Goal: Task Accomplishment & Management: Use online tool/utility

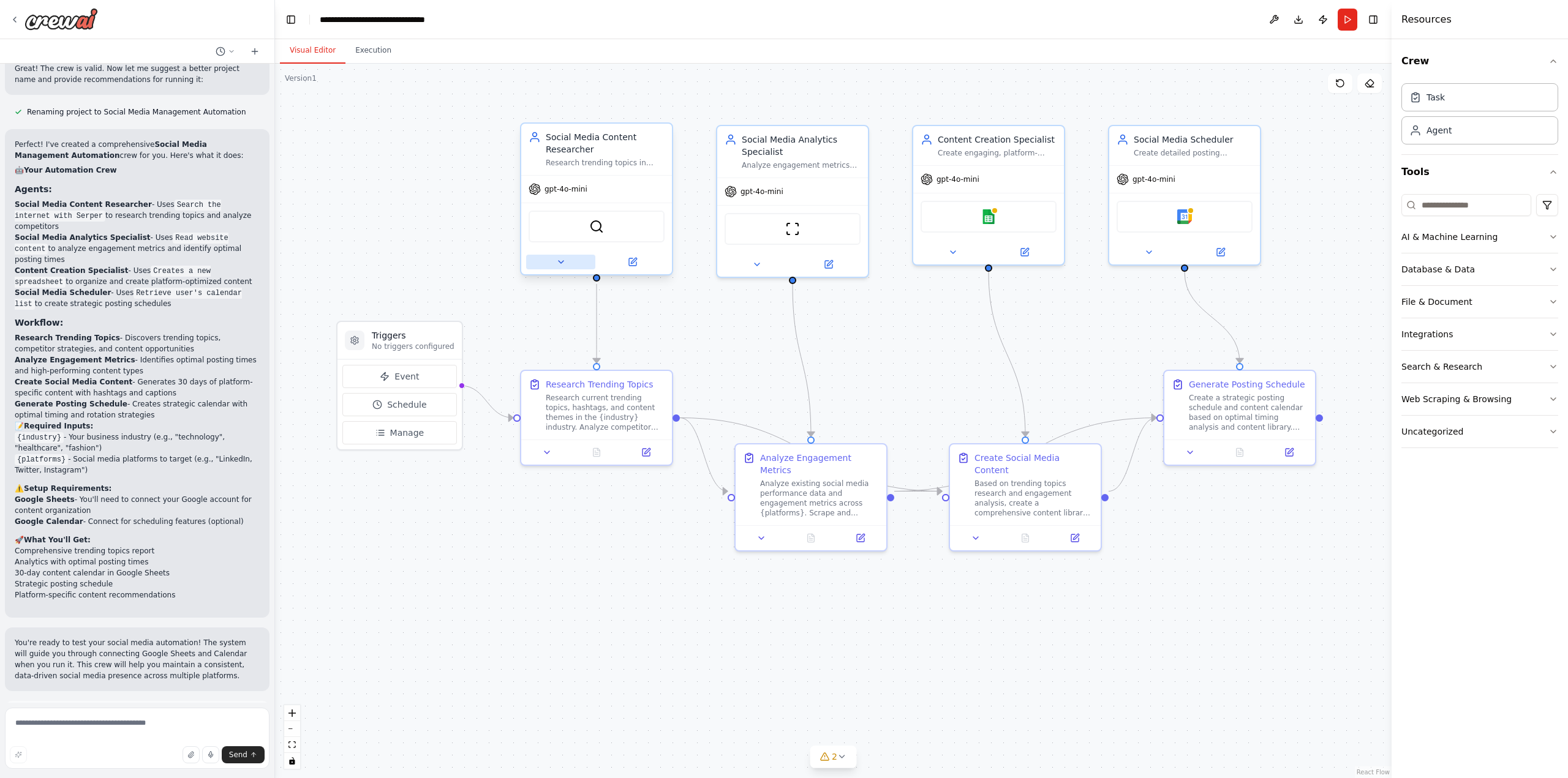
click at [555, 268] on button at bounding box center [561, 262] width 69 height 15
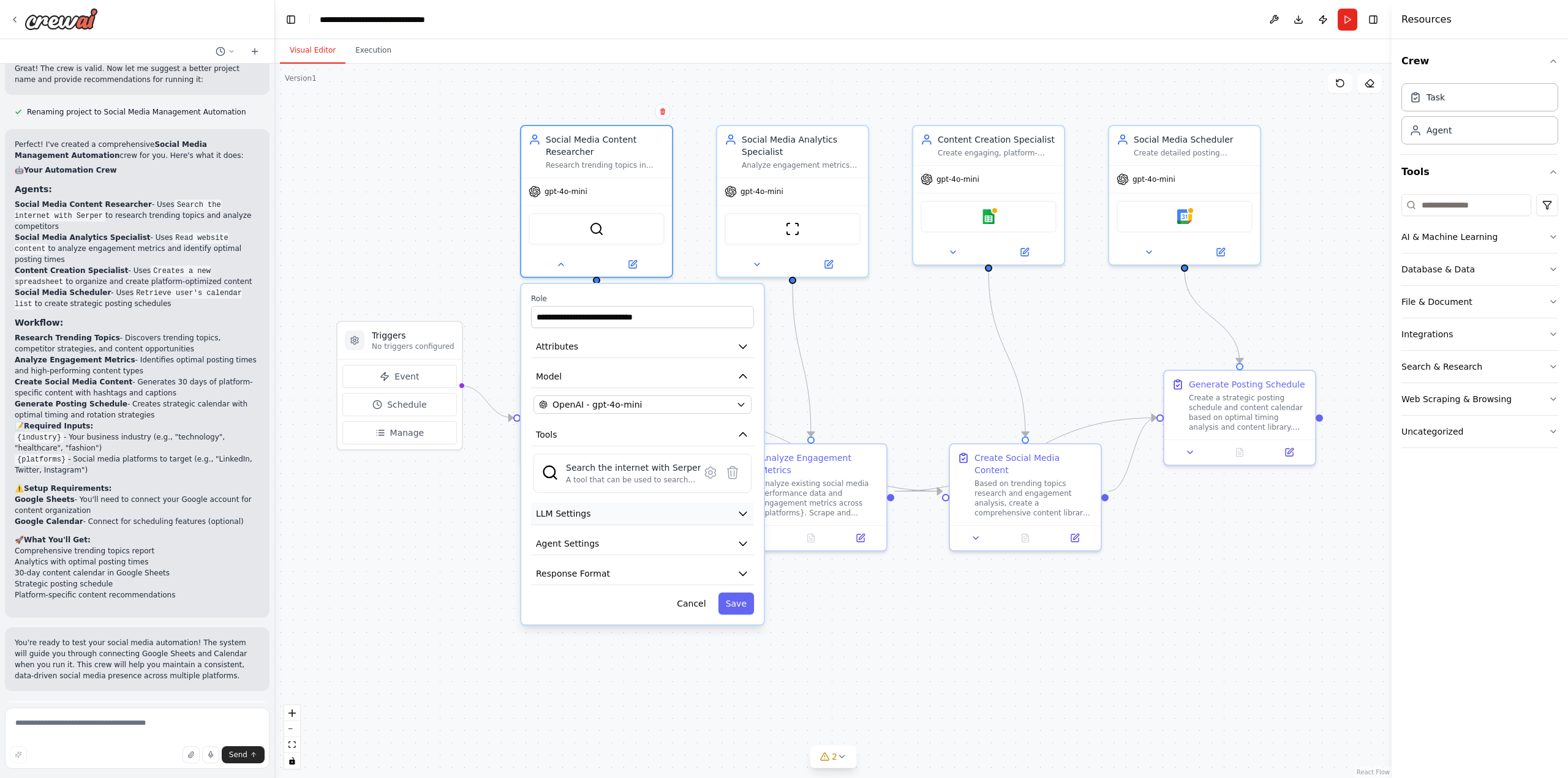
click at [743, 513] on icon "button" at bounding box center [743, 515] width 7 height 4
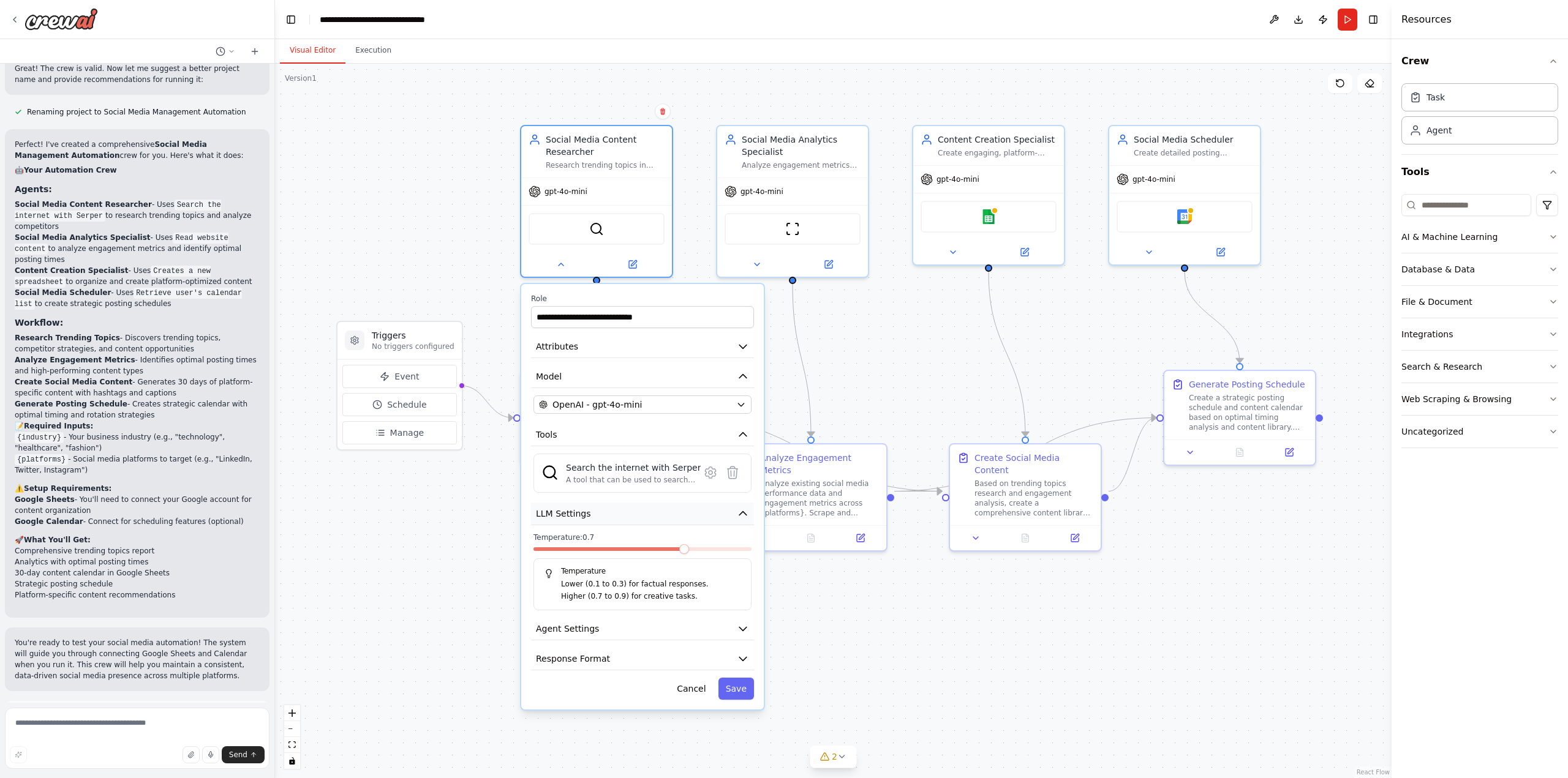
click at [743, 513] on icon "button" at bounding box center [743, 514] width 7 height 4
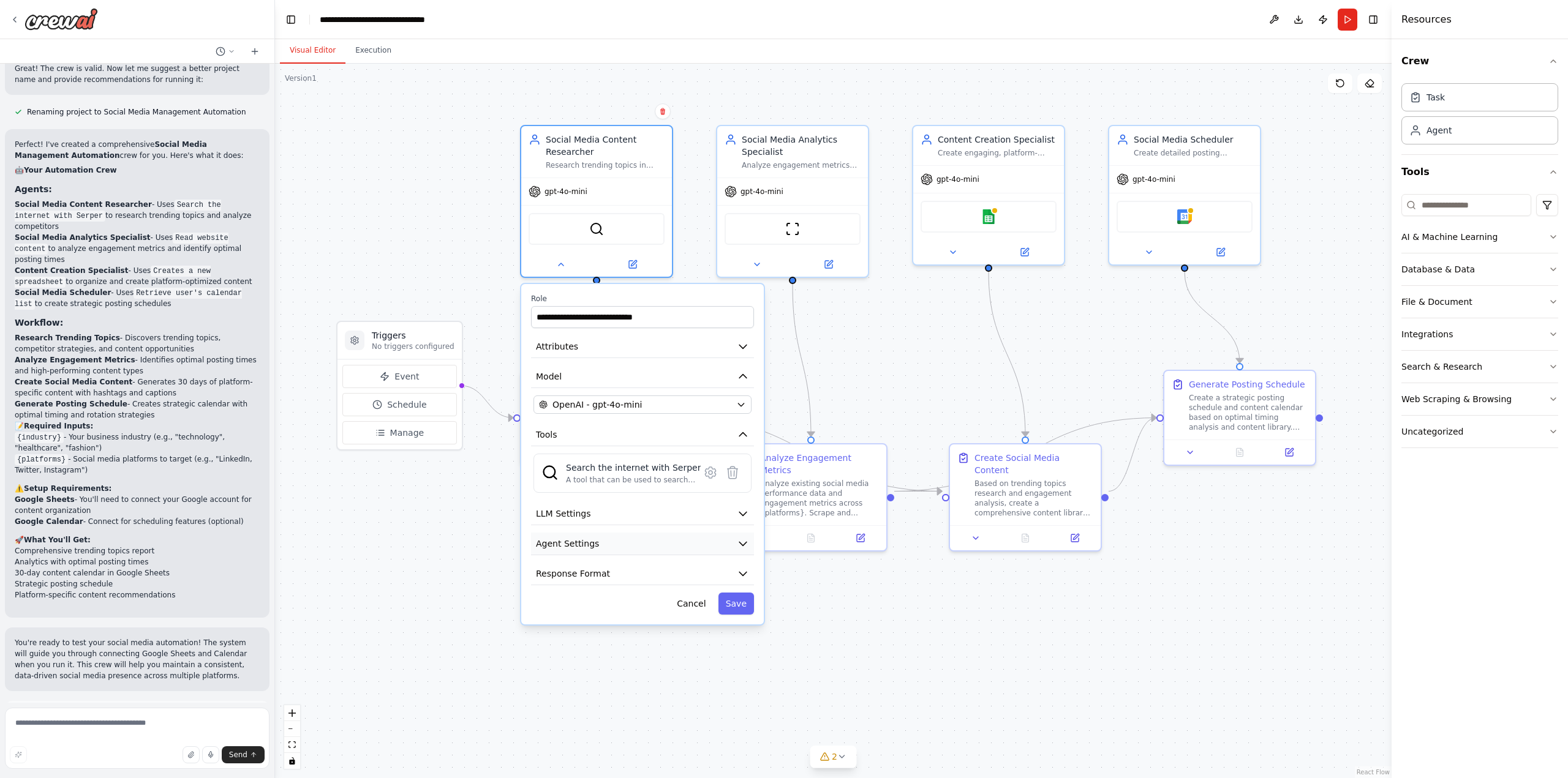
click at [740, 546] on icon "button" at bounding box center [743, 544] width 13 height 13
click at [739, 572] on icon "button" at bounding box center [743, 574] width 13 height 13
click at [1524, 108] on div "Task" at bounding box center [1480, 97] width 157 height 28
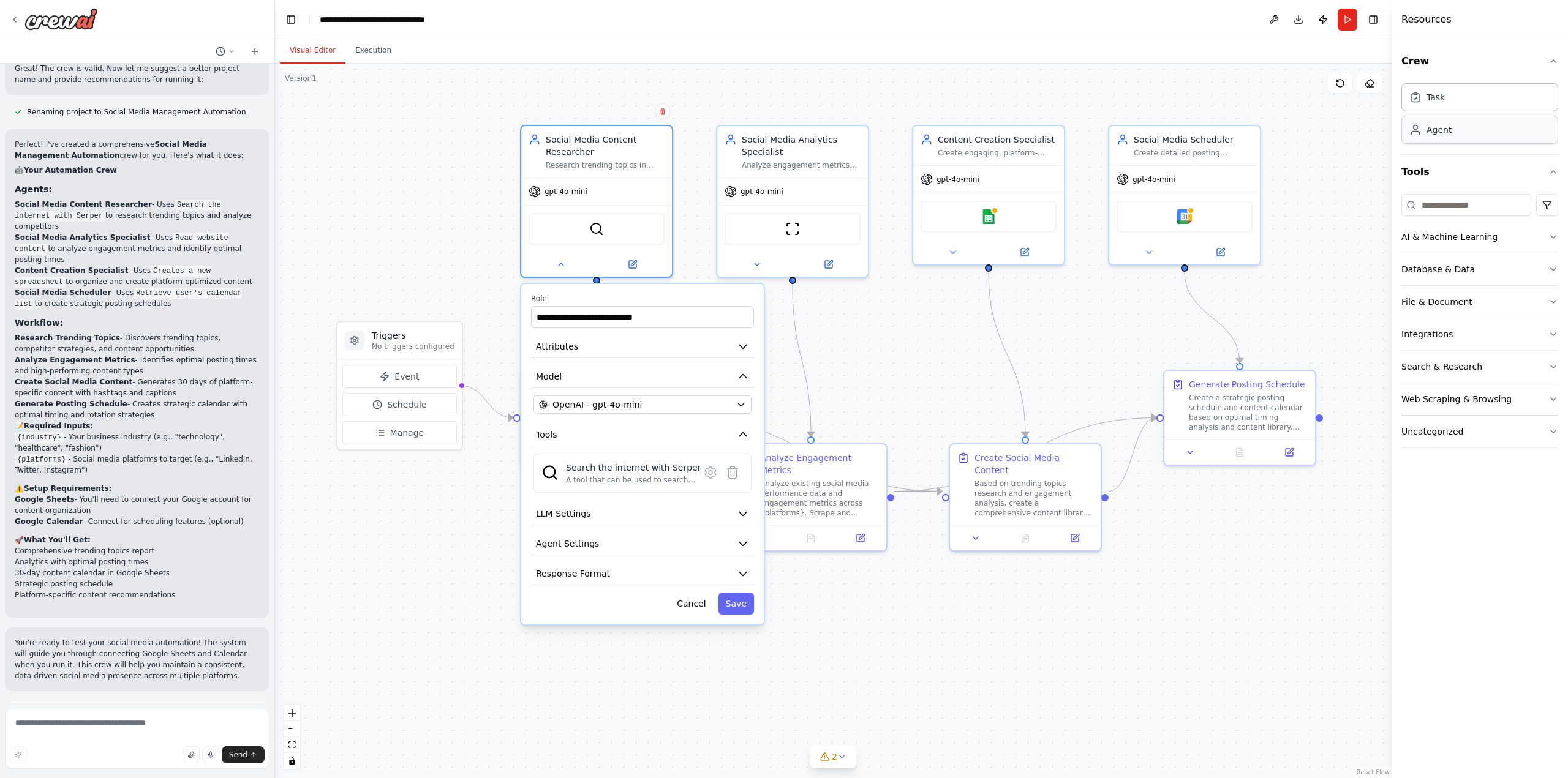
click at [1512, 138] on div "Agent" at bounding box center [1480, 130] width 157 height 28
click at [1551, 233] on icon "button" at bounding box center [1553, 237] width 10 height 10
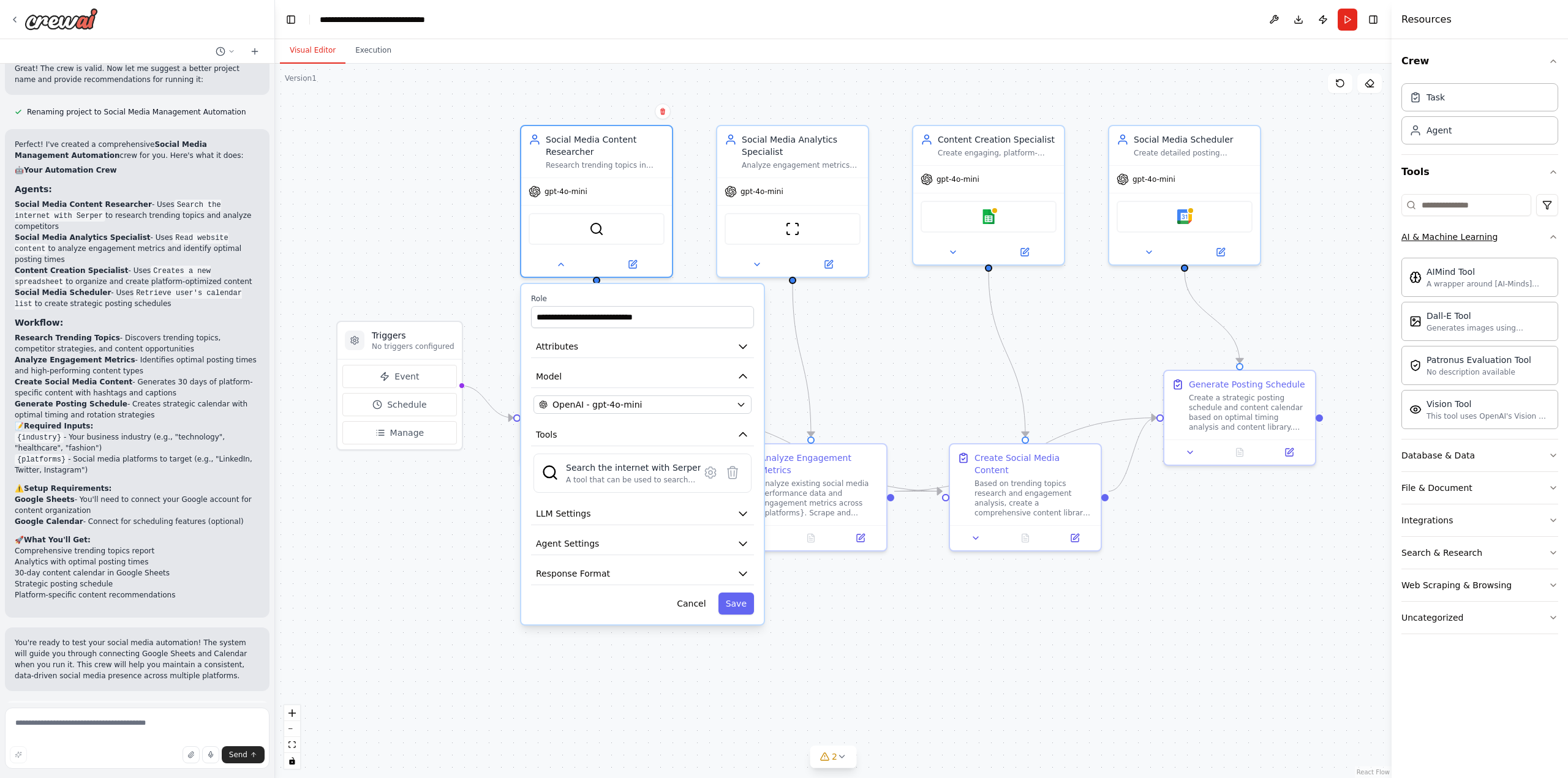
click at [1551, 233] on icon "button" at bounding box center [1553, 237] width 10 height 10
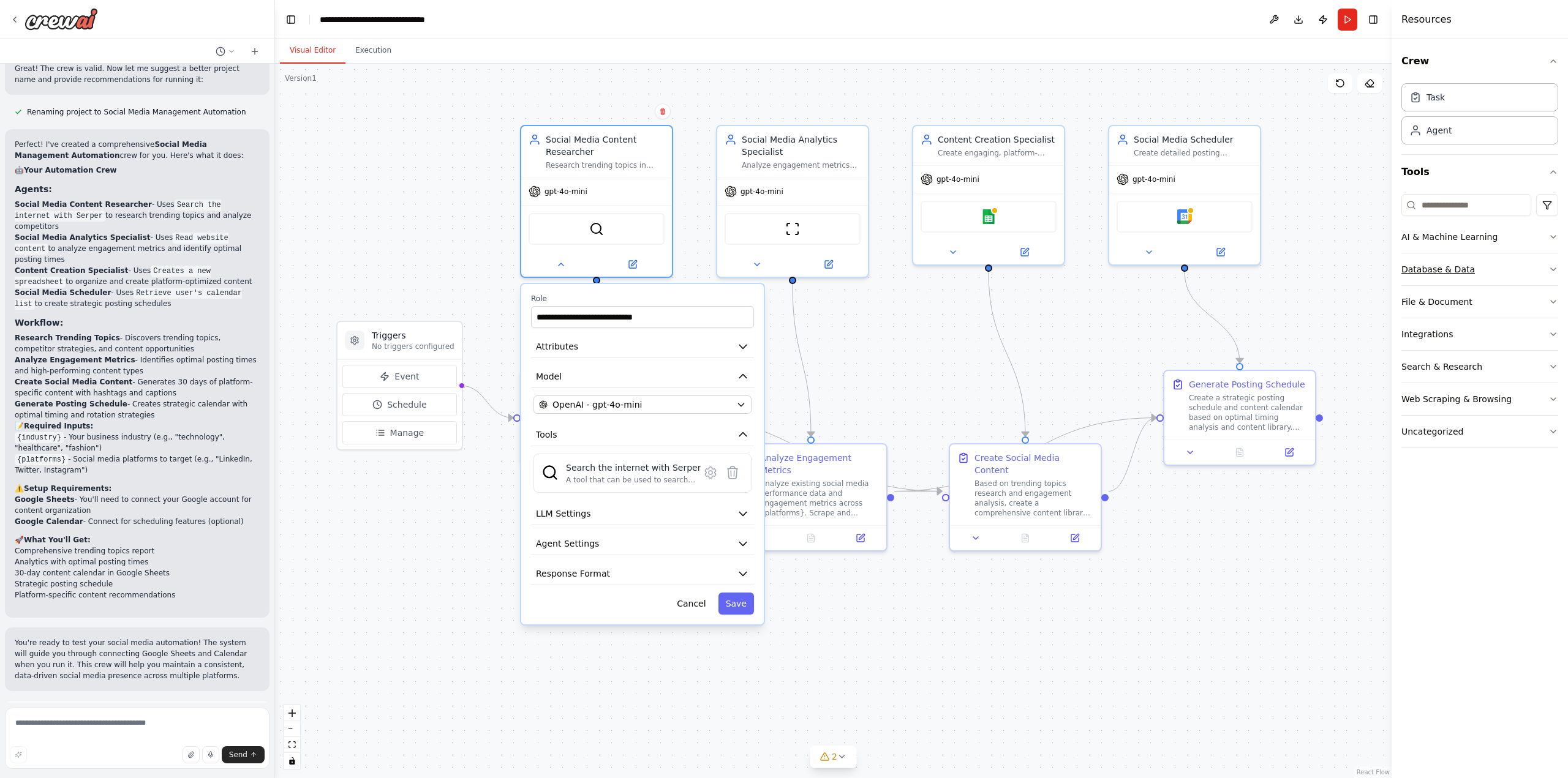
click at [1553, 267] on icon "button" at bounding box center [1553, 269] width 10 height 10
click at [1553, 267] on icon "button" at bounding box center [1553, 269] width 10 height 10
click at [1554, 304] on icon "button" at bounding box center [1553, 302] width 10 height 10
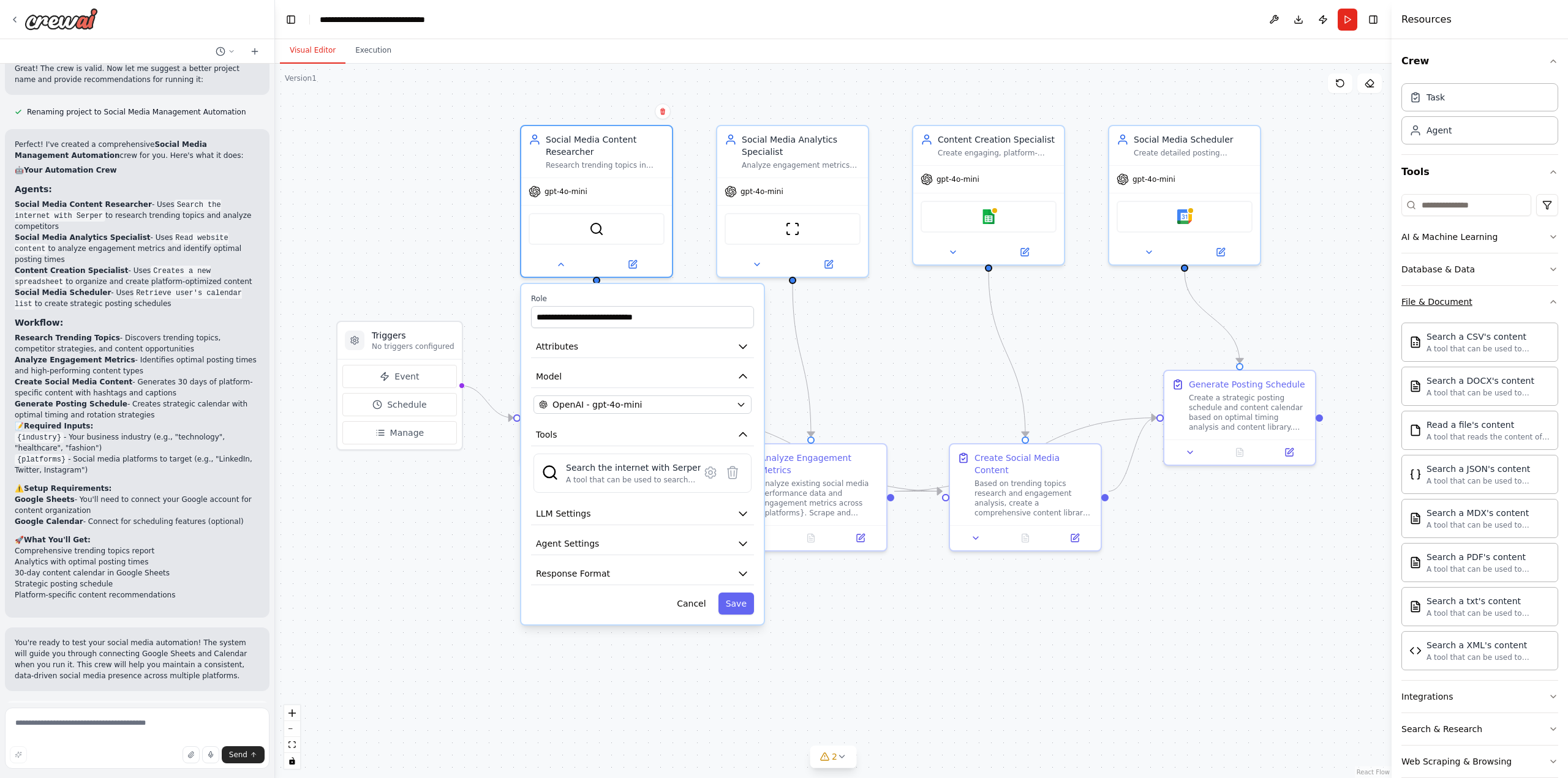
click at [1554, 304] on div "Crew Task Agent Tools AI & Machine Learning Database & Data File & Document Sea…" at bounding box center [1480, 408] width 177 height 739
click at [1549, 299] on icon "button" at bounding box center [1553, 302] width 10 height 10
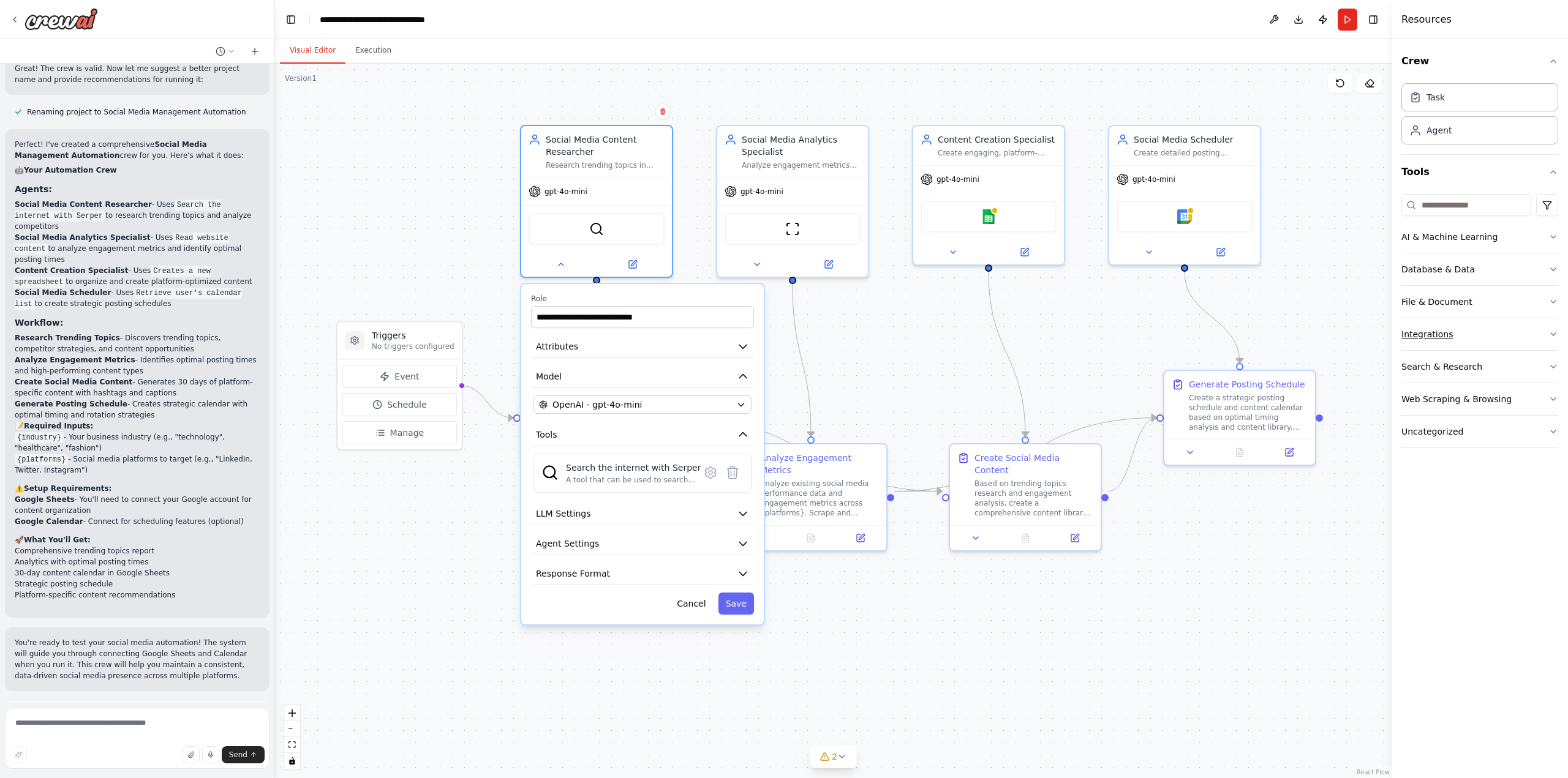
click at [1553, 331] on icon "button" at bounding box center [1553, 334] width 10 height 10
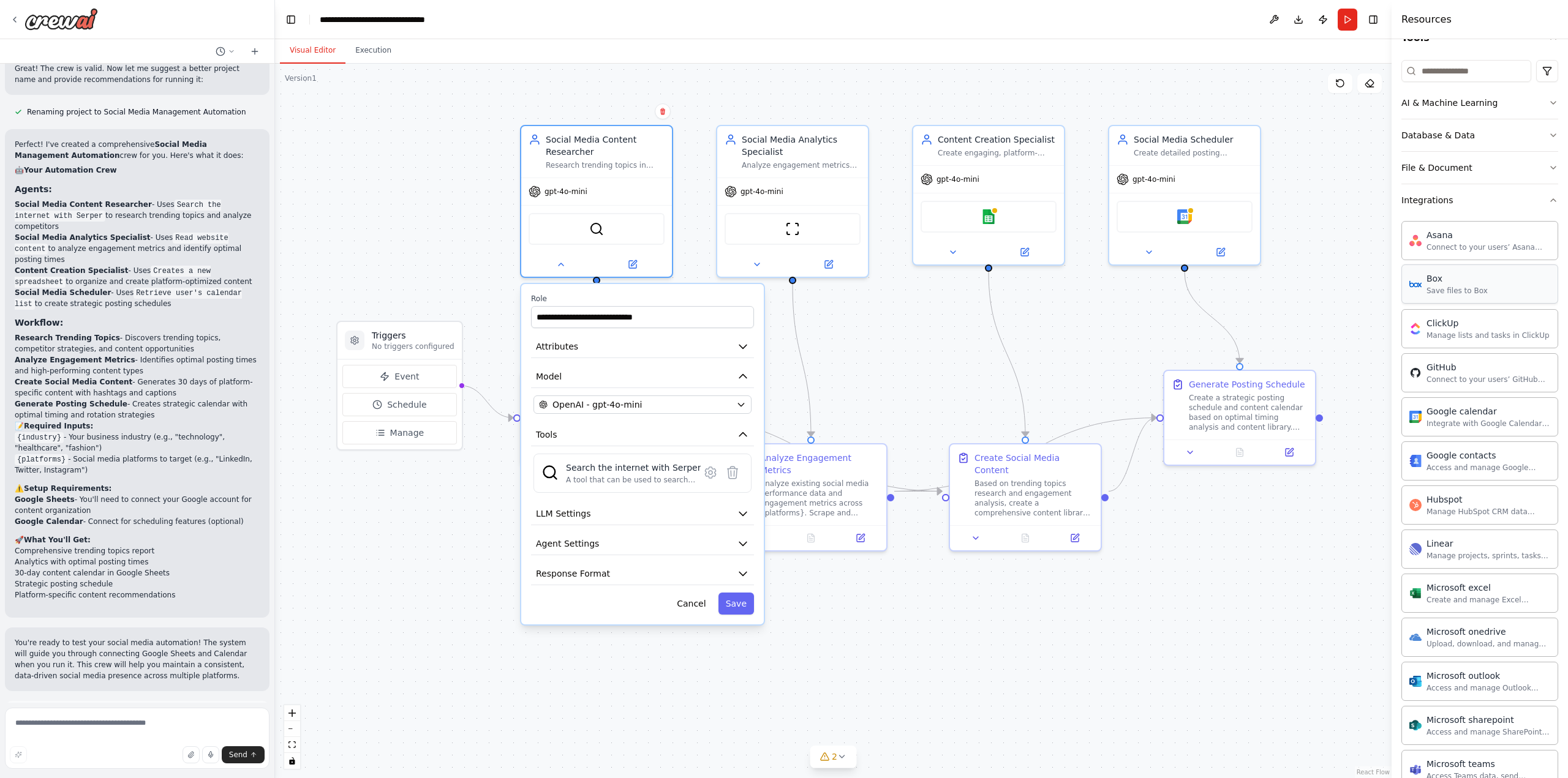
scroll to position [81, 0]
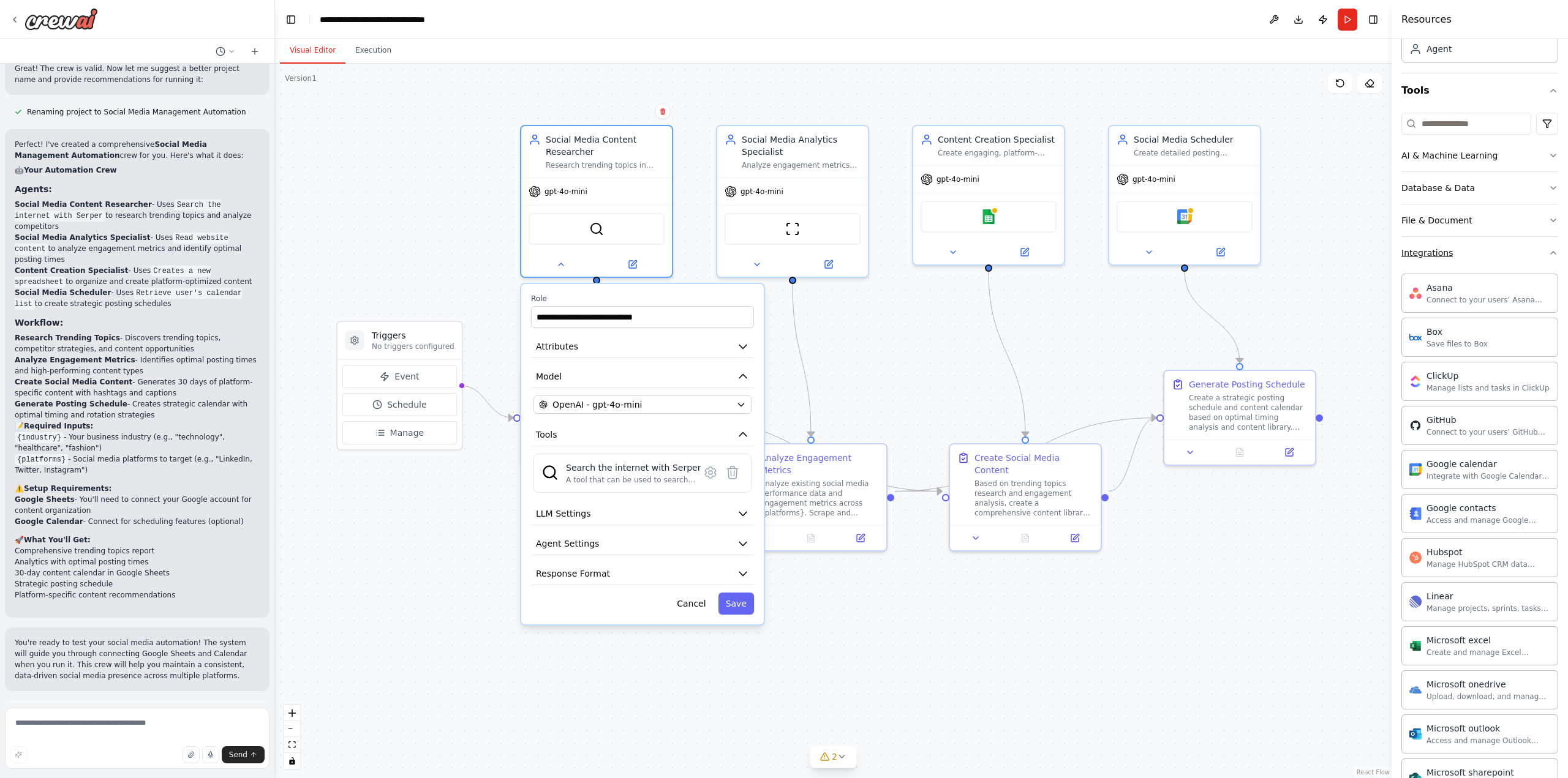
click at [1549, 253] on icon "button" at bounding box center [1553, 253] width 10 height 10
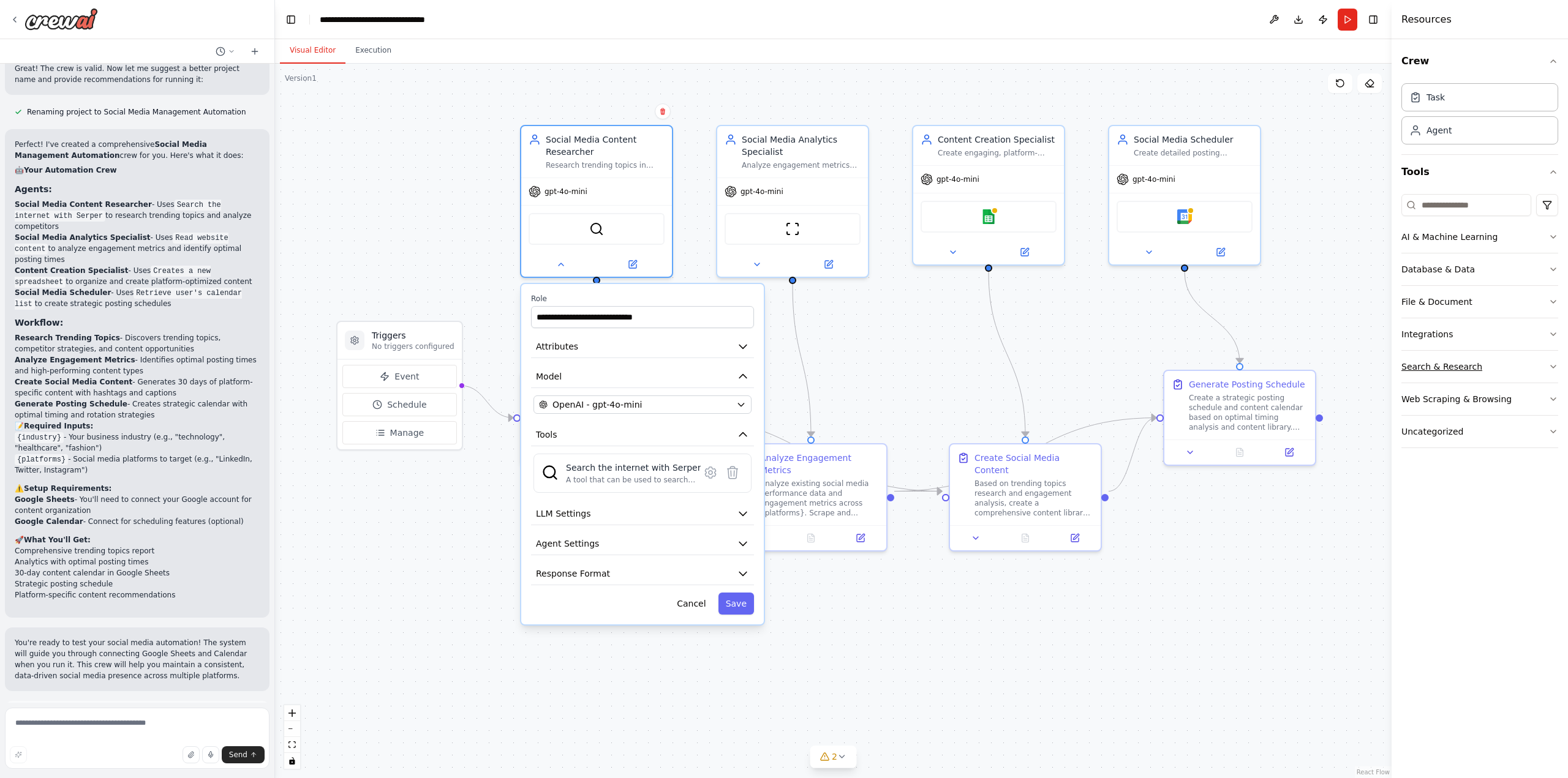
click at [1553, 367] on icon "button" at bounding box center [1553, 367] width 10 height 10
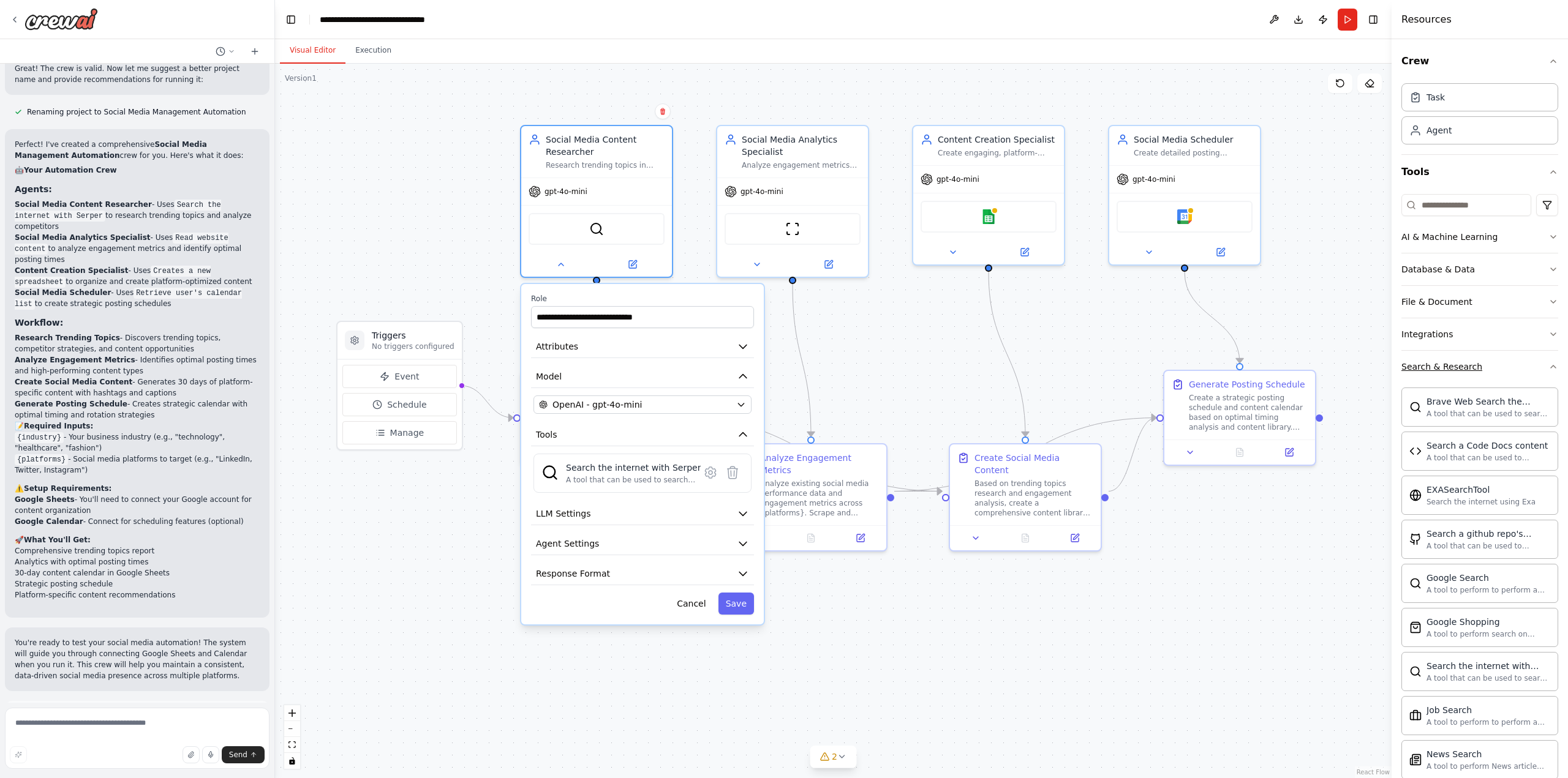
click at [1549, 366] on icon "button" at bounding box center [1553, 367] width 10 height 10
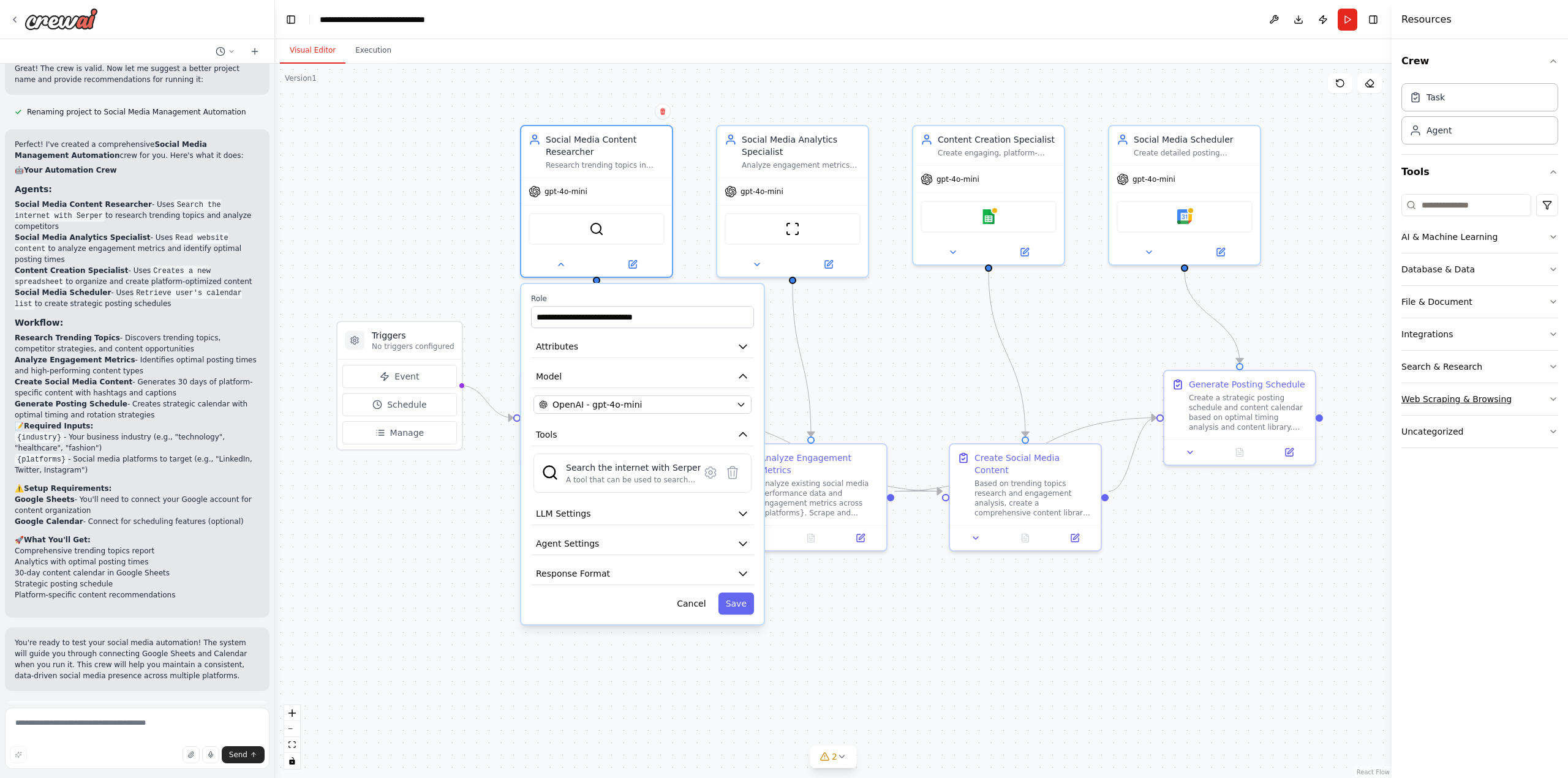
click at [1545, 397] on button "Web Scraping & Browsing" at bounding box center [1480, 399] width 157 height 32
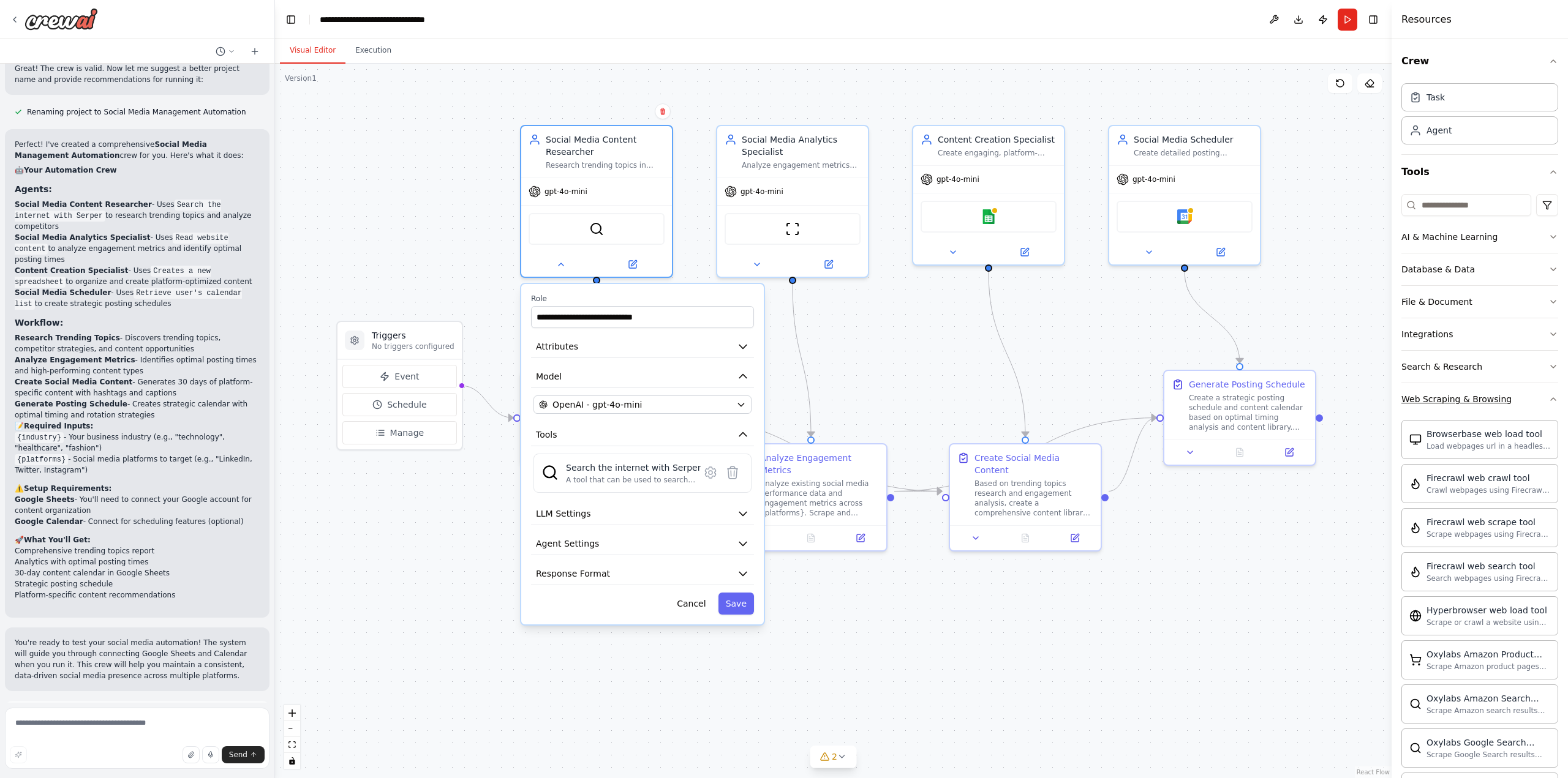
click at [1549, 404] on icon "button" at bounding box center [1553, 399] width 10 height 10
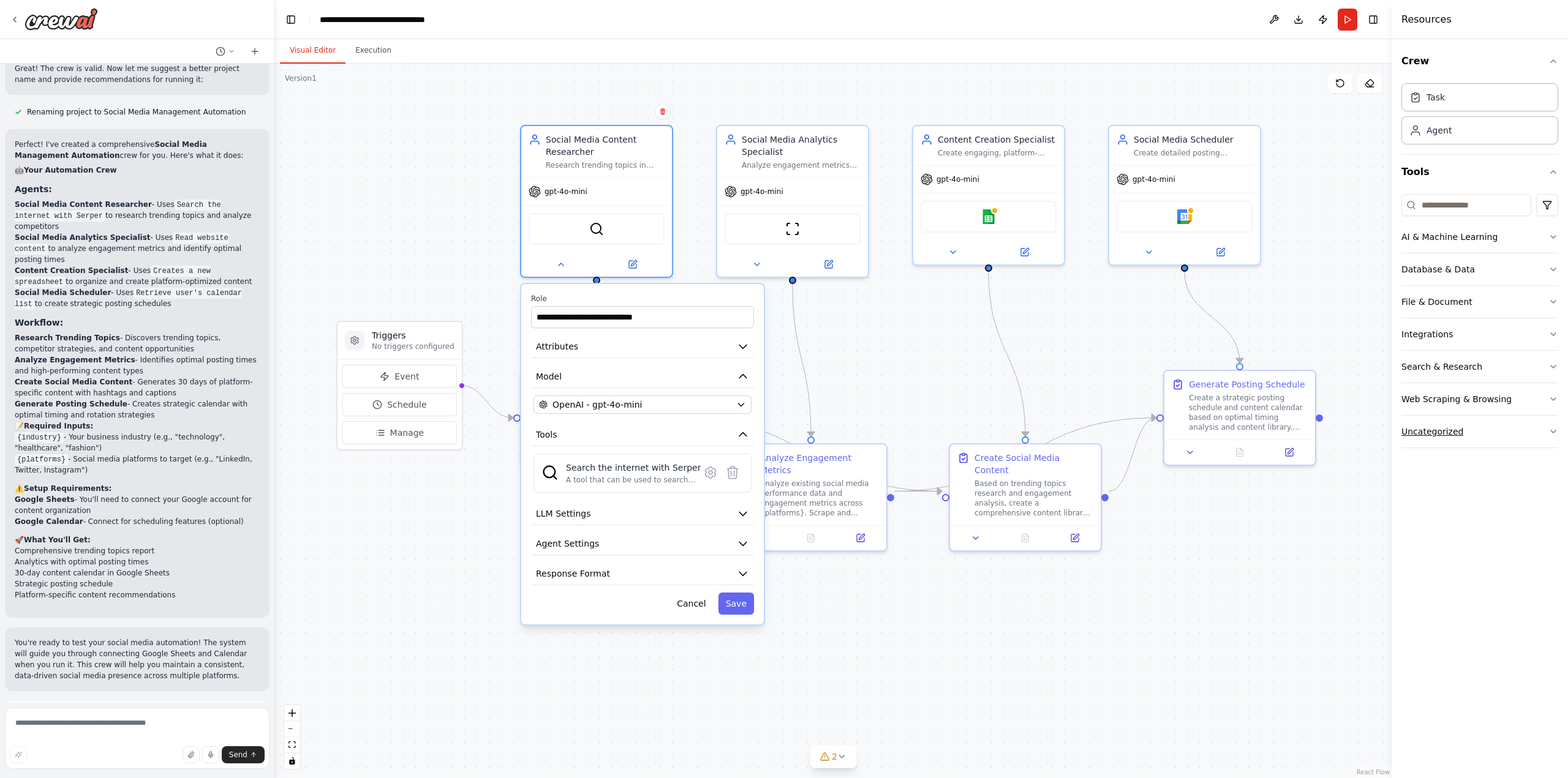
click at [1553, 439] on button "Uncategorized" at bounding box center [1480, 431] width 157 height 32
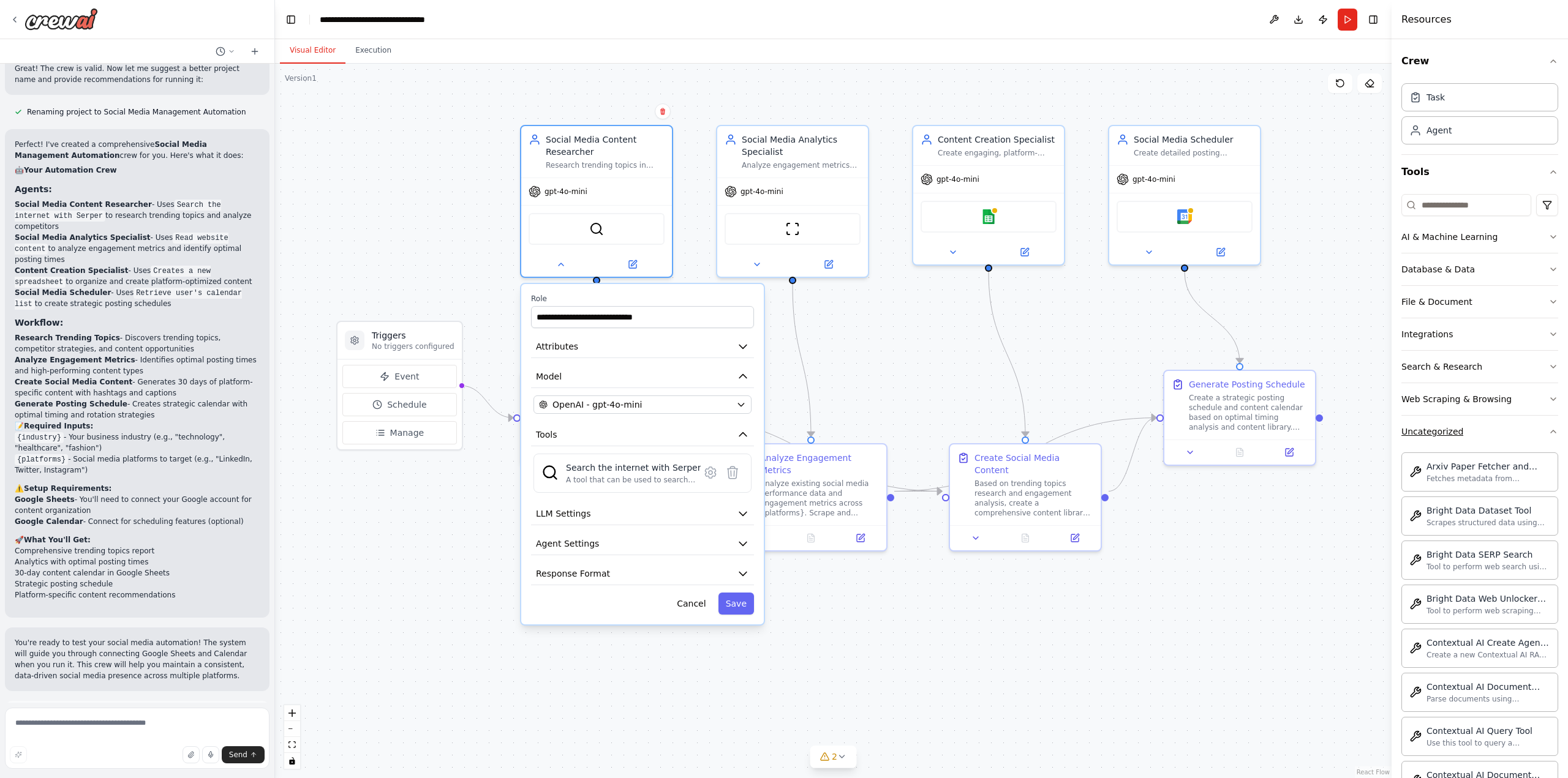
click at [1551, 431] on icon "button" at bounding box center [1553, 432] width 5 height 3
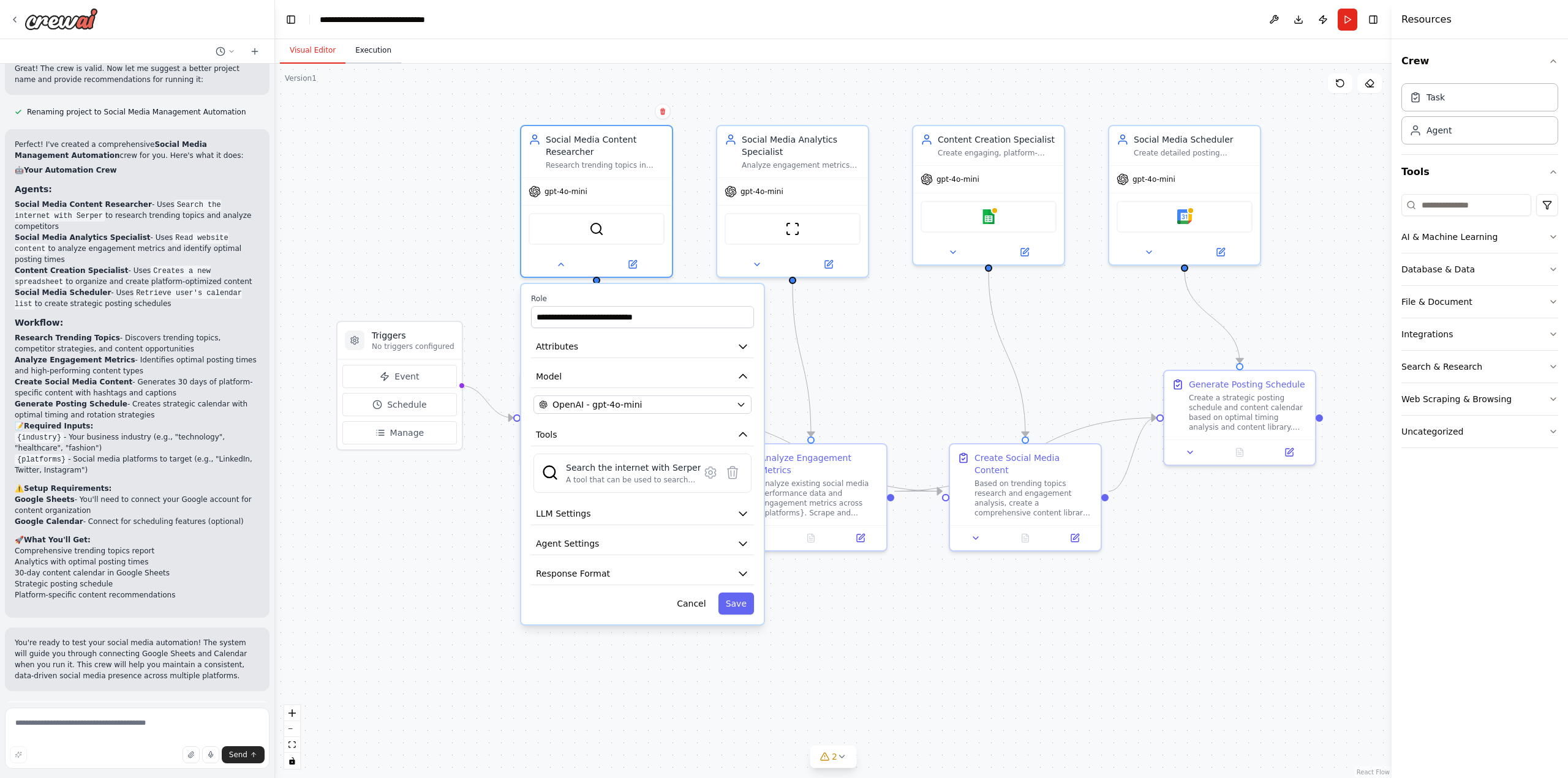
click at [376, 53] on button "Execution" at bounding box center [373, 50] width 56 height 26
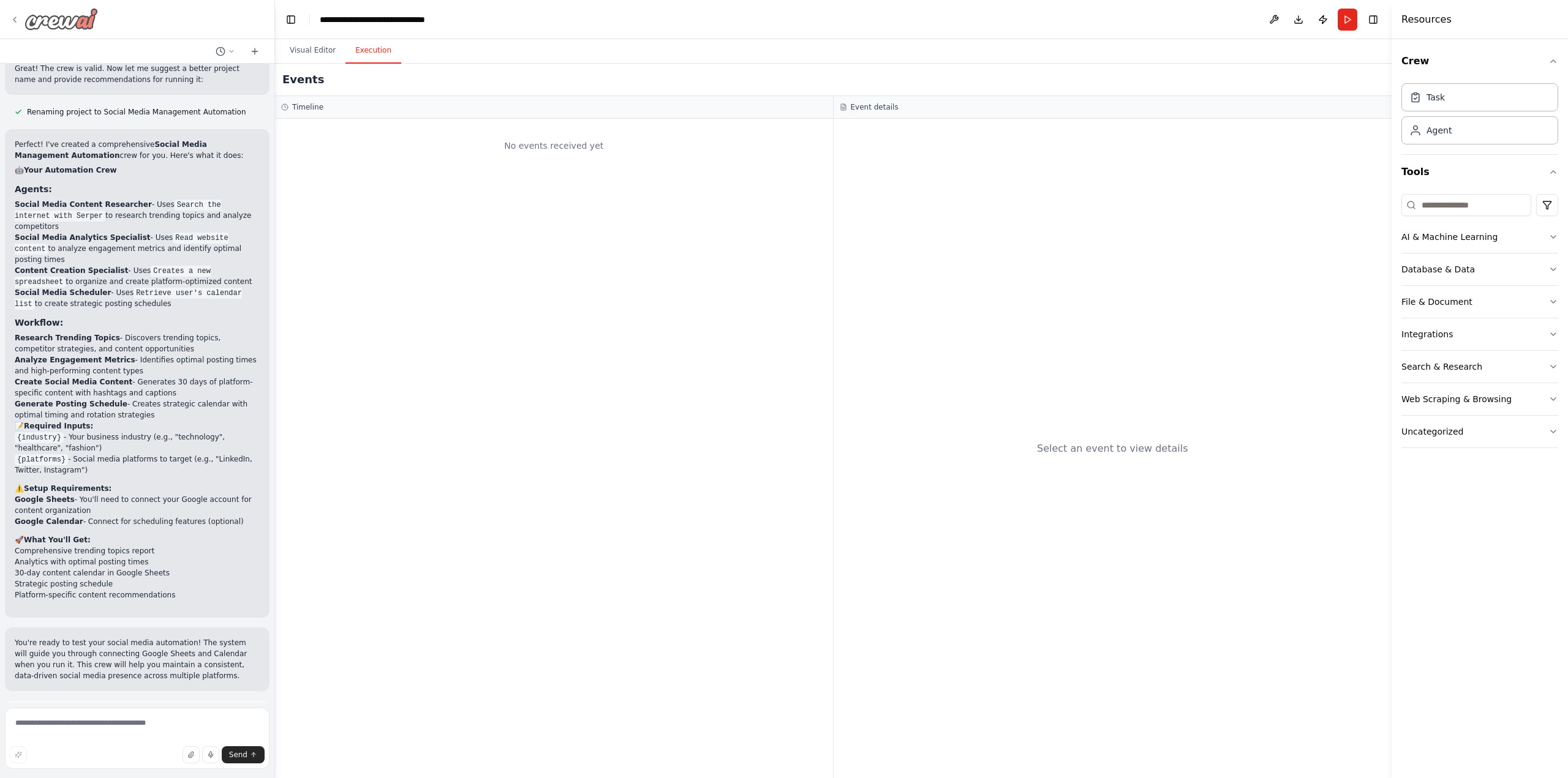
click at [18, 22] on icon at bounding box center [15, 19] width 10 height 10
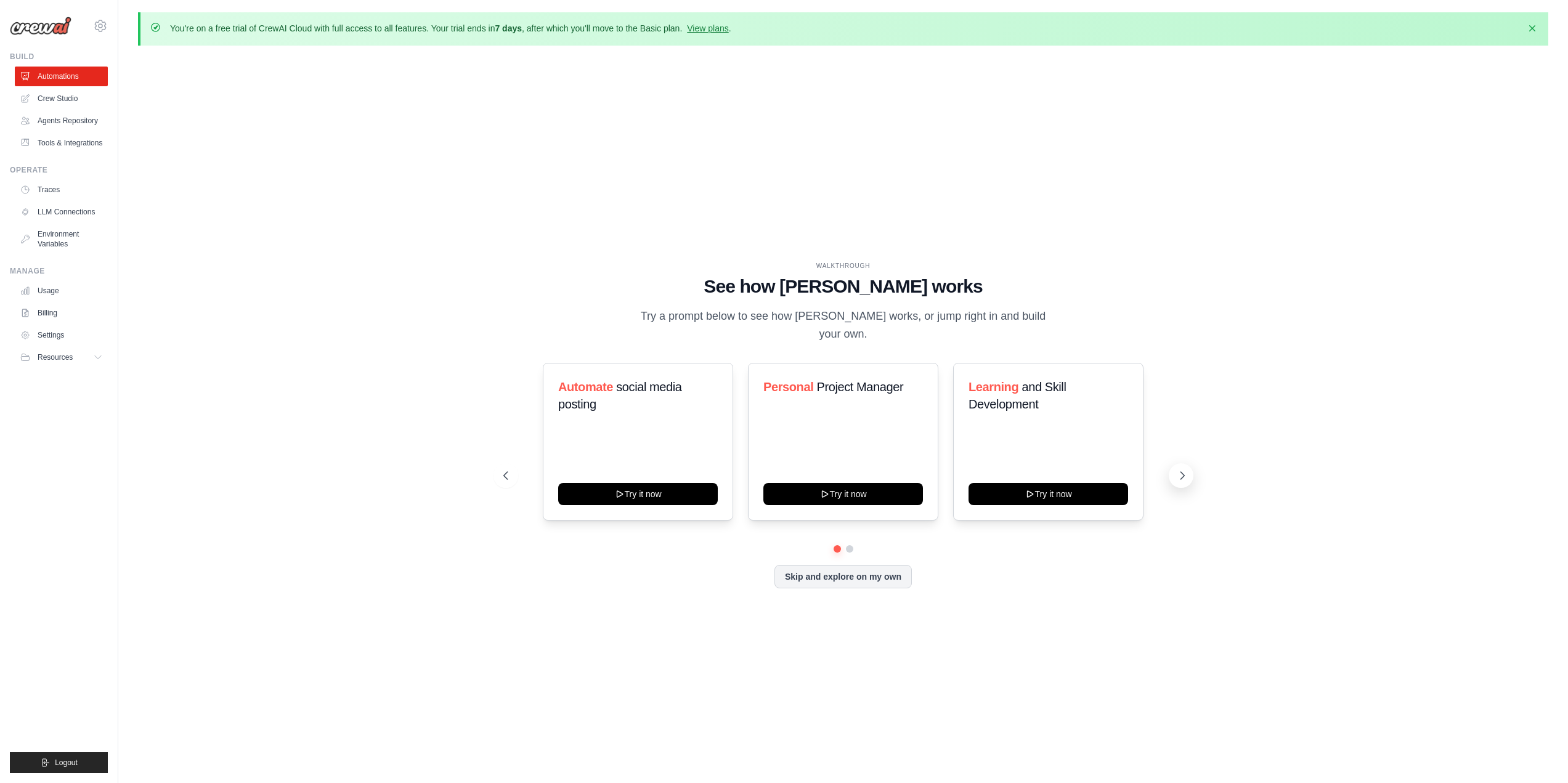
click at [1179, 469] on icon at bounding box center [1182, 475] width 13 height 13
click at [503, 469] on icon at bounding box center [505, 475] width 13 height 13
click at [862, 482] on button "Try it now" at bounding box center [844, 493] width 160 height 22
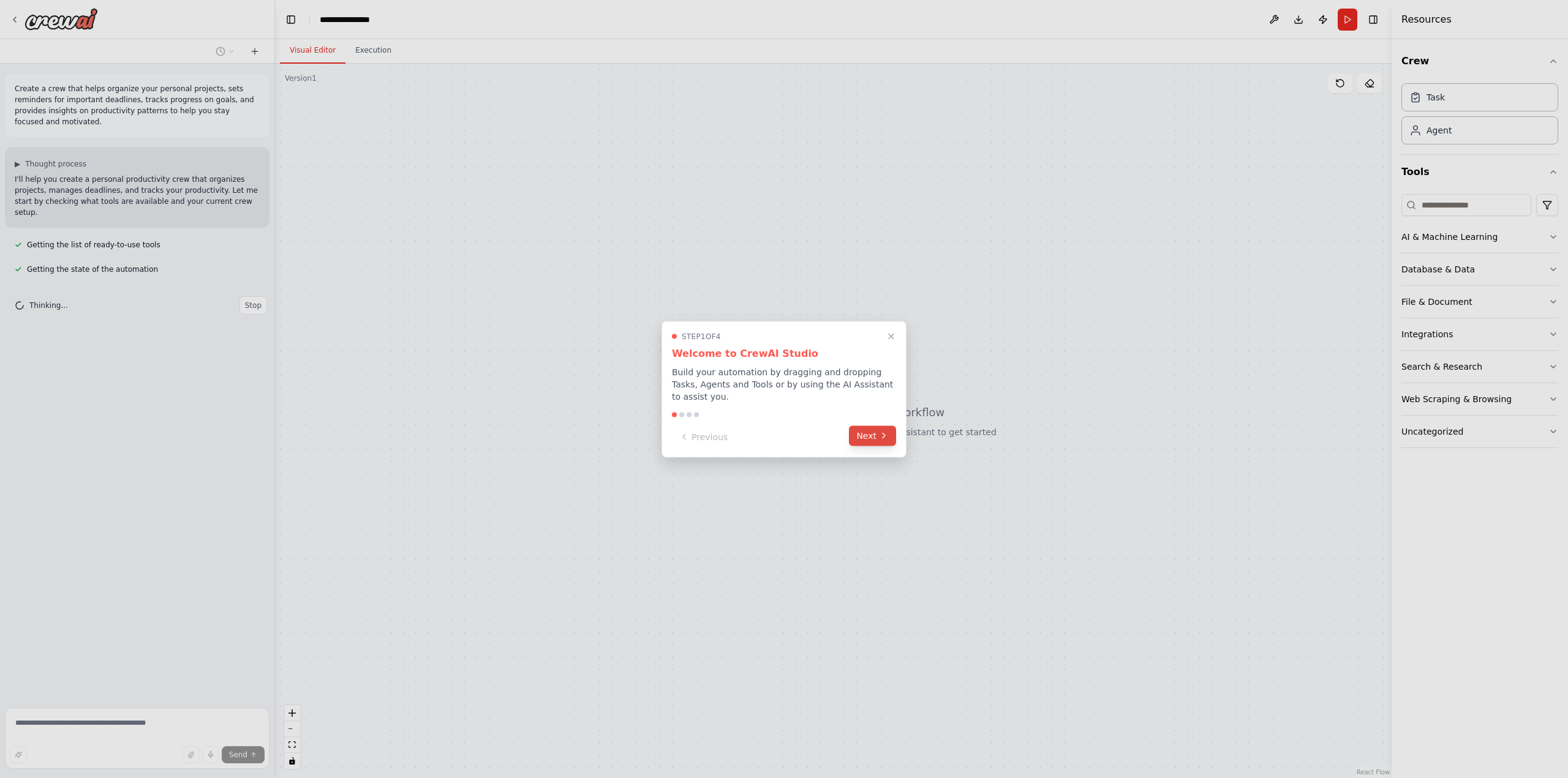
click at [884, 435] on button "Next" at bounding box center [872, 435] width 47 height 21
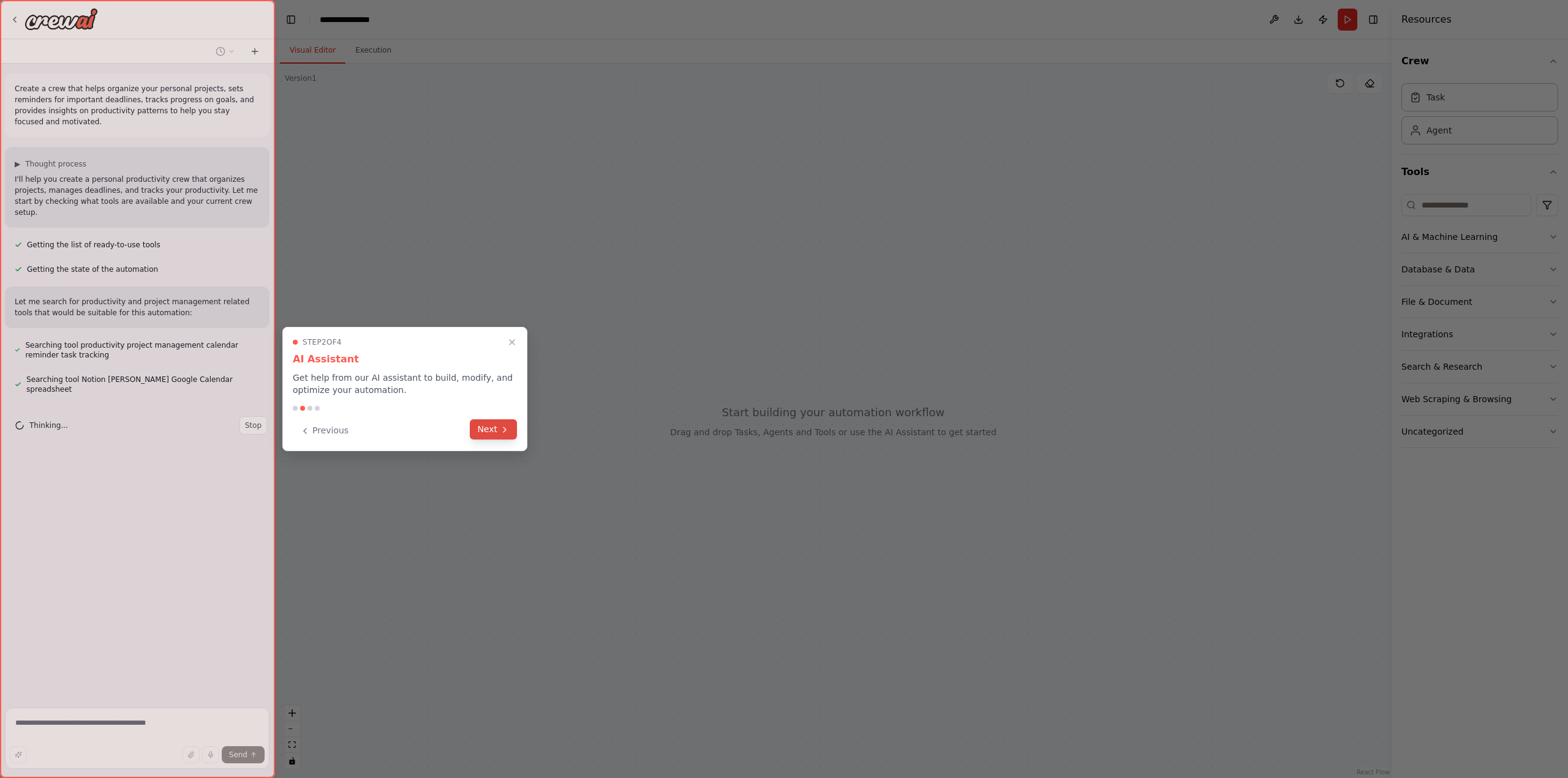
click at [506, 433] on icon at bounding box center [504, 429] width 10 height 10
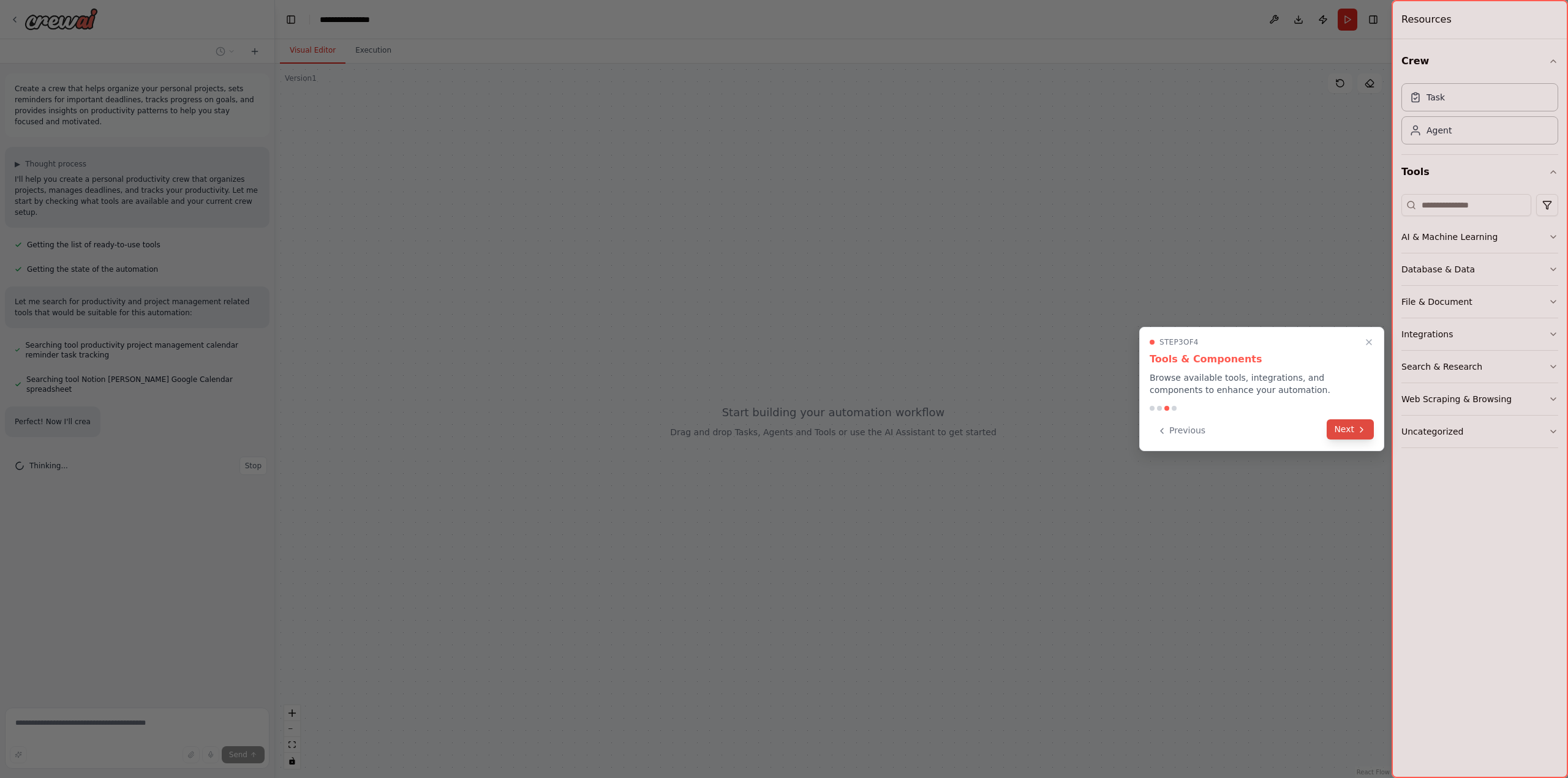
click at [1344, 433] on button "Next" at bounding box center [1350, 429] width 47 height 21
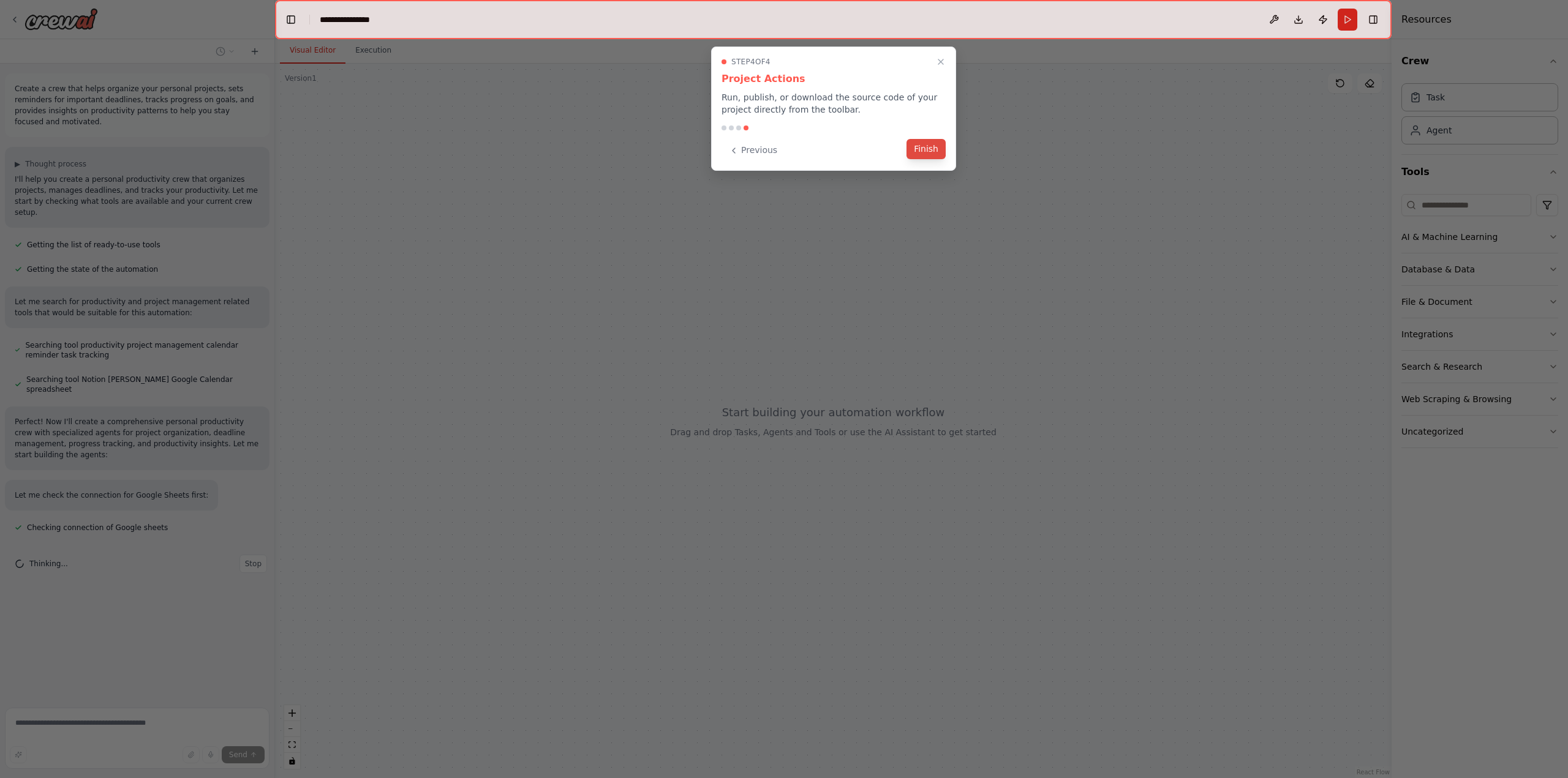
click at [937, 155] on button "Finish" at bounding box center [926, 149] width 39 height 21
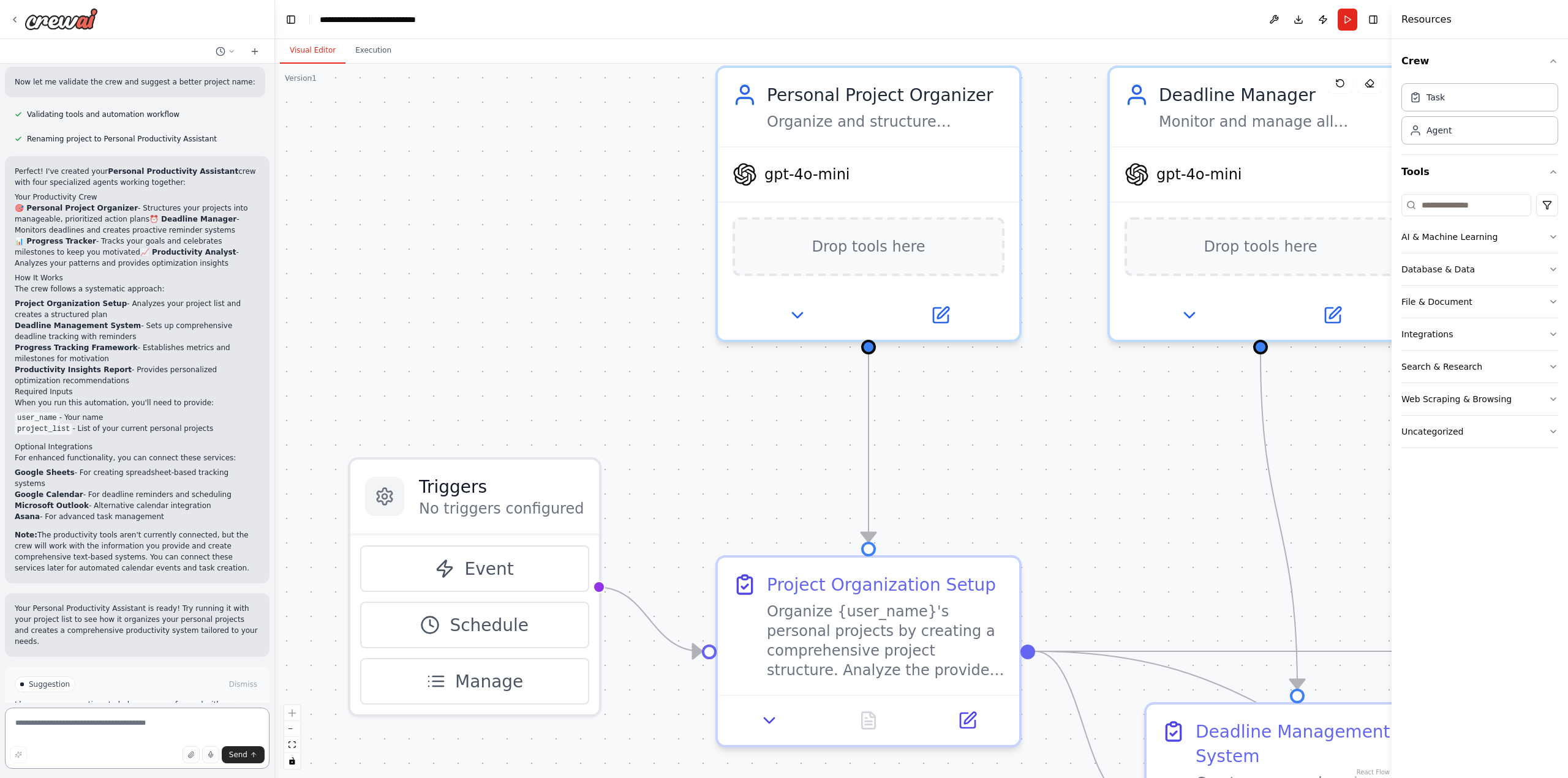
scroll to position [785, 0]
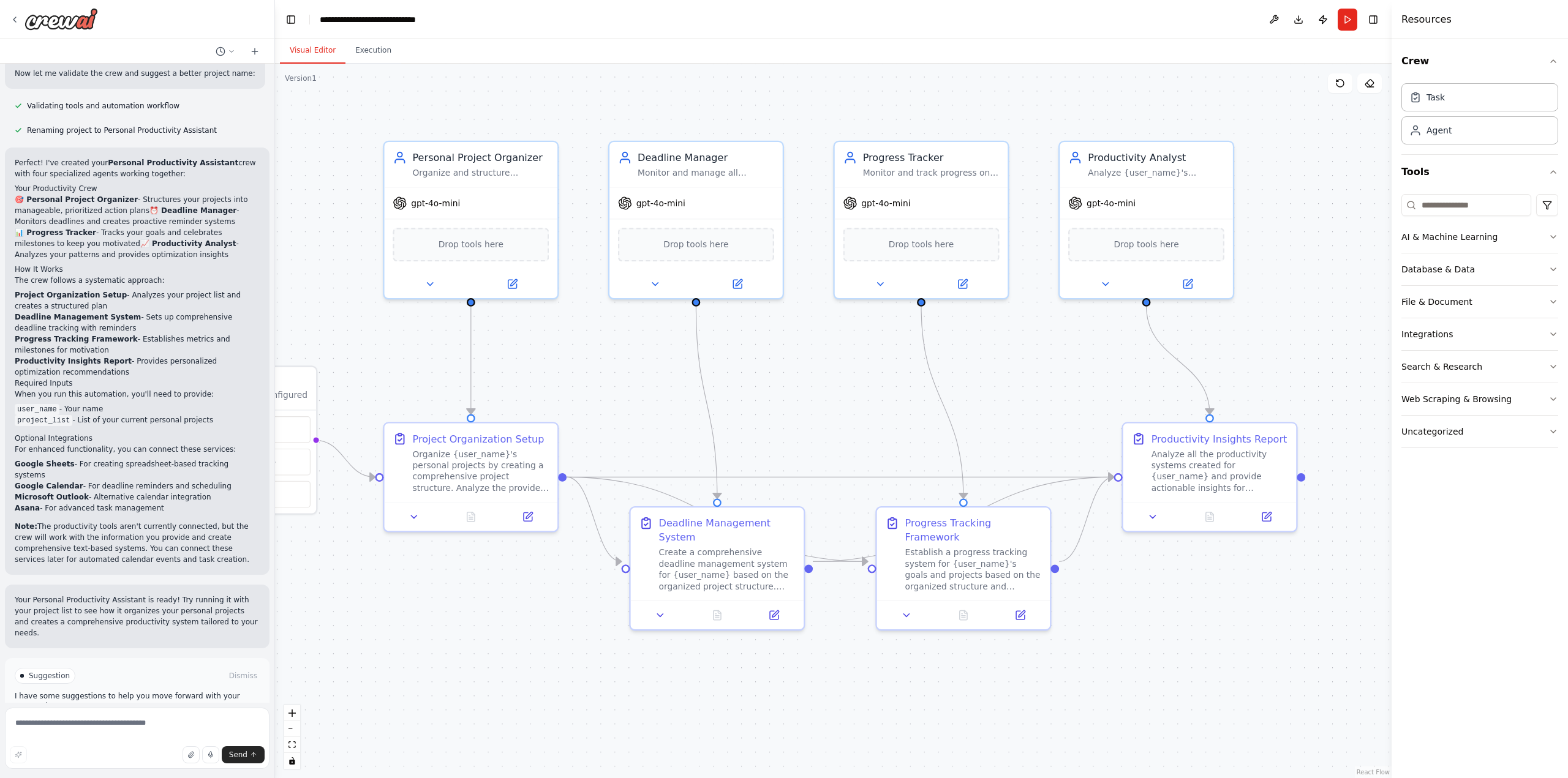
drag, startPoint x: 658, startPoint y: 176, endPoint x: 350, endPoint y: 204, distance: 309.3
click at [350, 204] on div ".deletable-edge-delete-btn { width: 20px; height: 20px; border: 0px solid #ffff…" at bounding box center [833, 421] width 1117 height 714
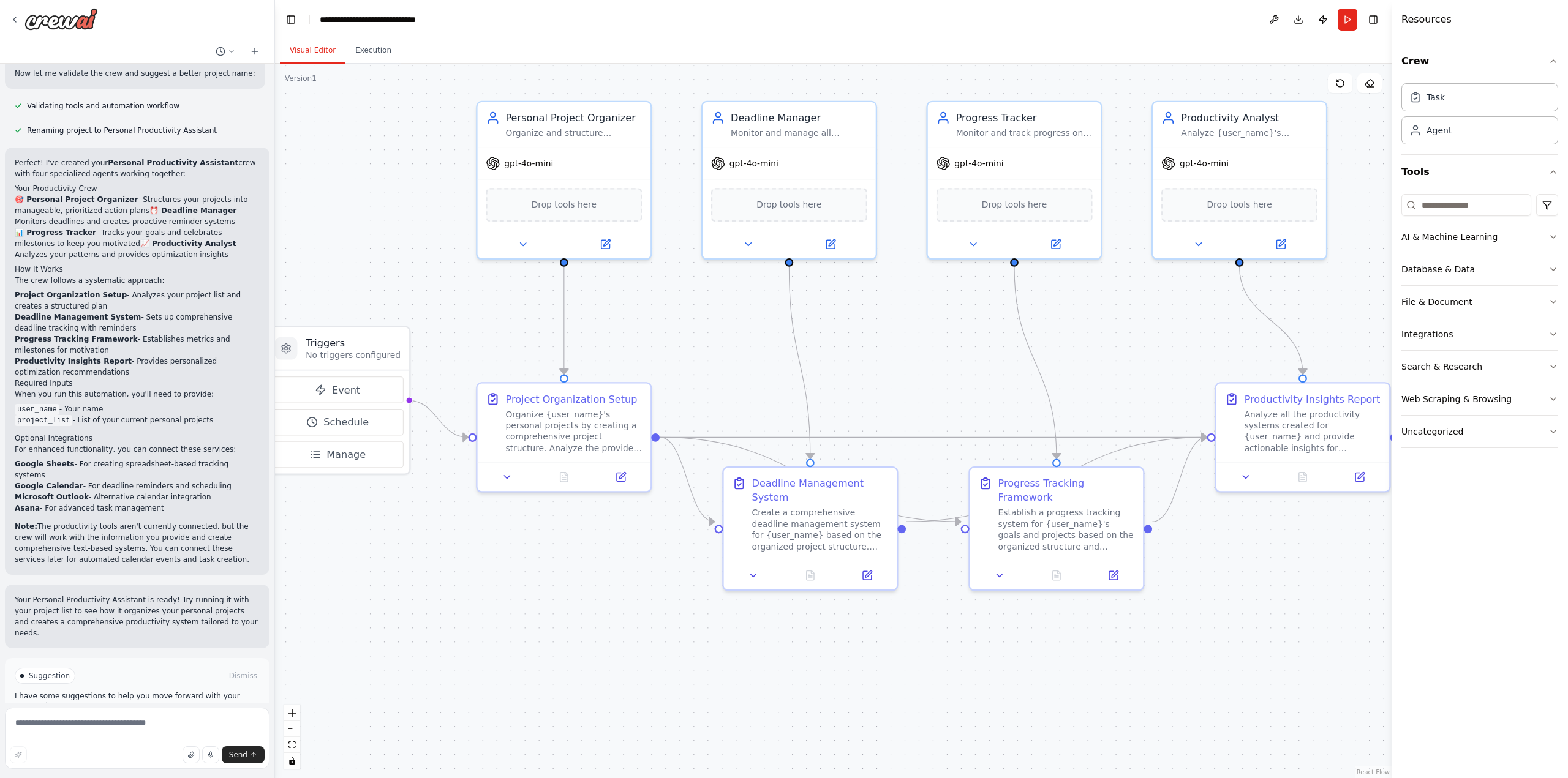
drag, startPoint x: 321, startPoint y: 243, endPoint x: 414, endPoint y: 204, distance: 100.8
click at [414, 204] on div ".deletable-edge-delete-btn { width: 20px; height: 20px; border: 0px solid #ffff…" at bounding box center [833, 421] width 1117 height 714
click at [506, 477] on icon at bounding box center [507, 474] width 11 height 11
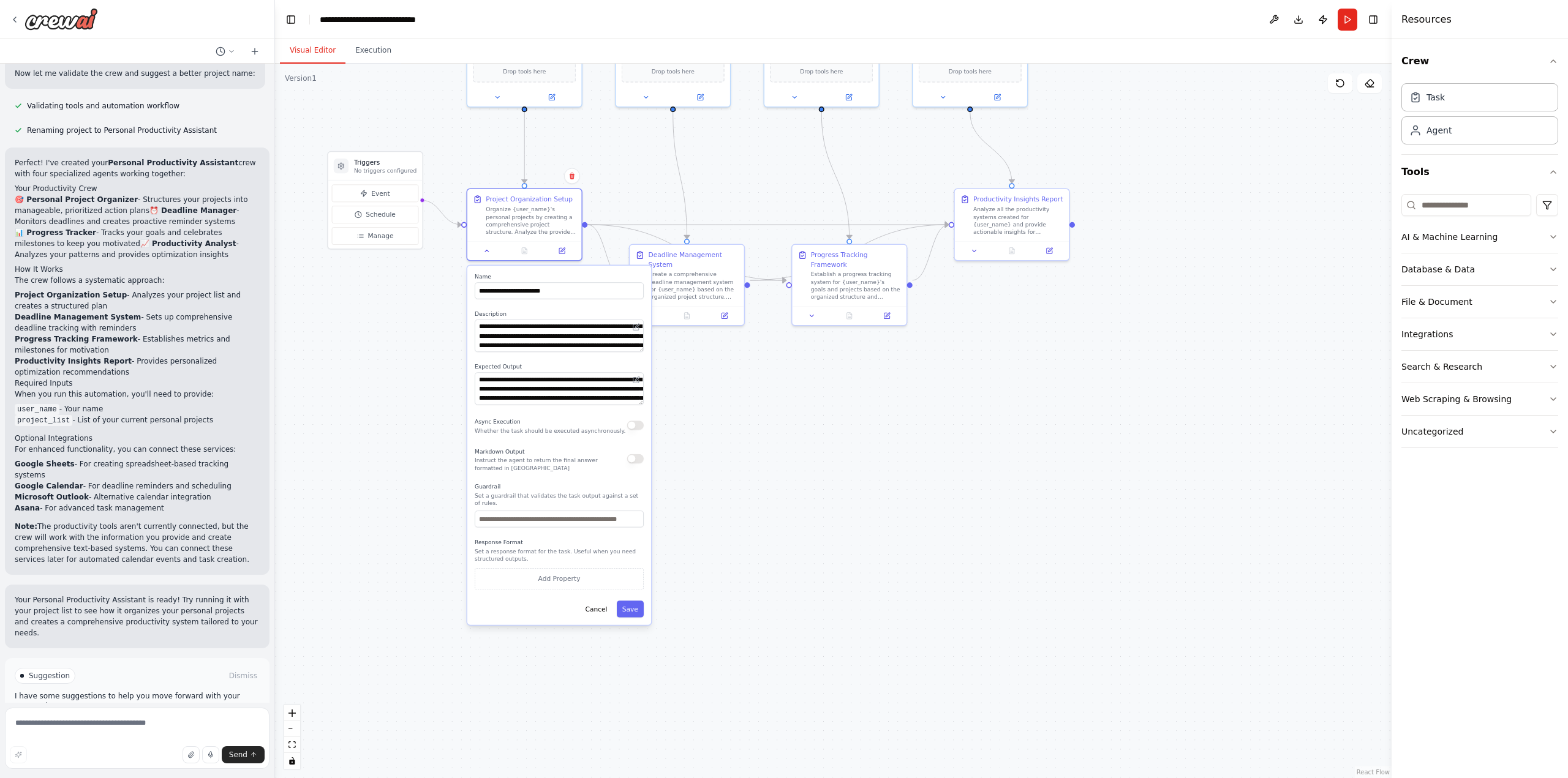
drag, startPoint x: 394, startPoint y: 605, endPoint x: 374, endPoint y: 398, distance: 208.0
click at [374, 398] on div ".deletable-edge-delete-btn { width: 20px; height: 20px; border: 0px solid #ffff…" at bounding box center [833, 421] width 1117 height 714
click at [1550, 341] on button "Integrations" at bounding box center [1480, 334] width 157 height 32
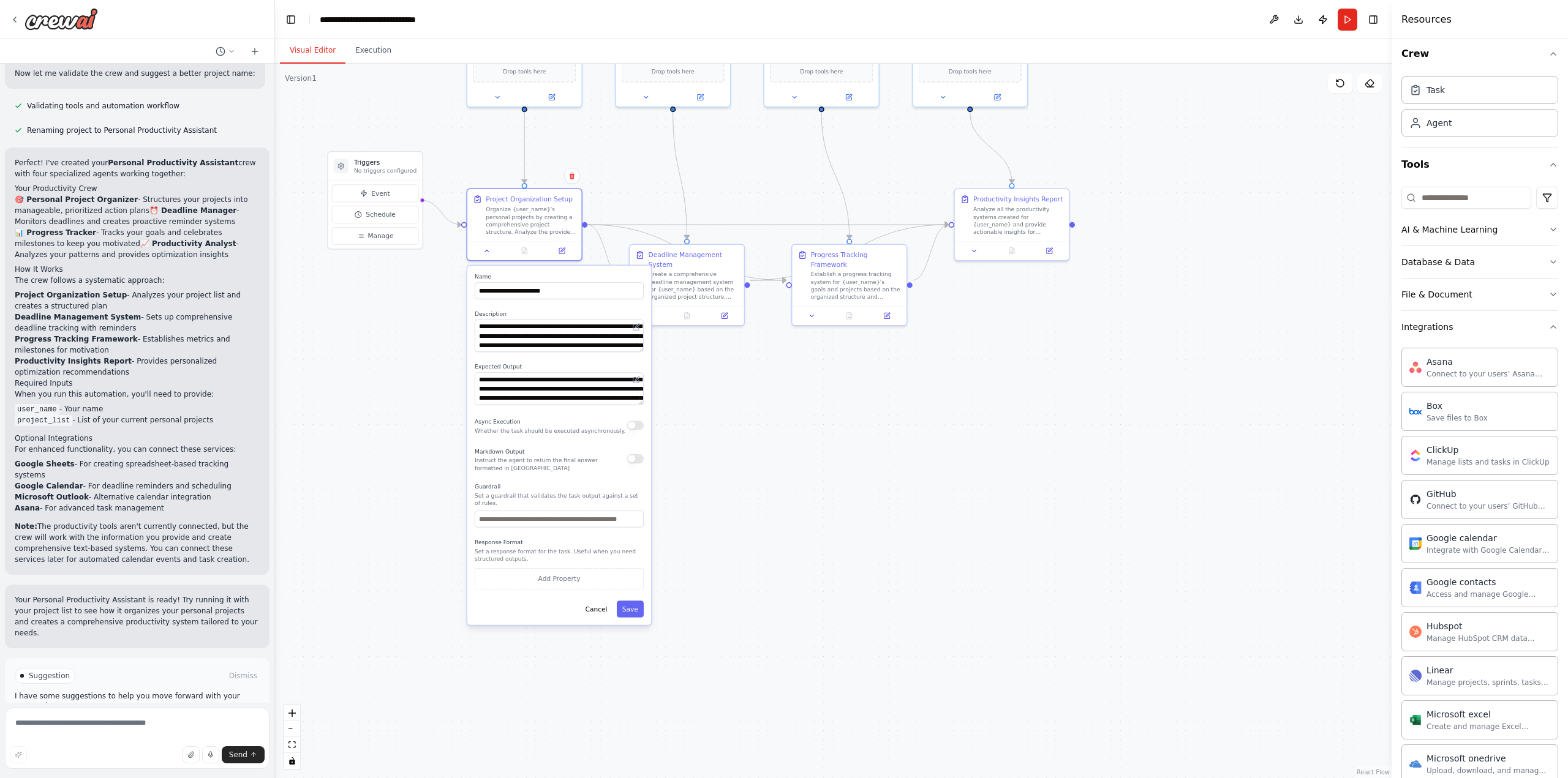
scroll to position [0, 0]
click at [1444, 202] on input at bounding box center [1467, 204] width 130 height 22
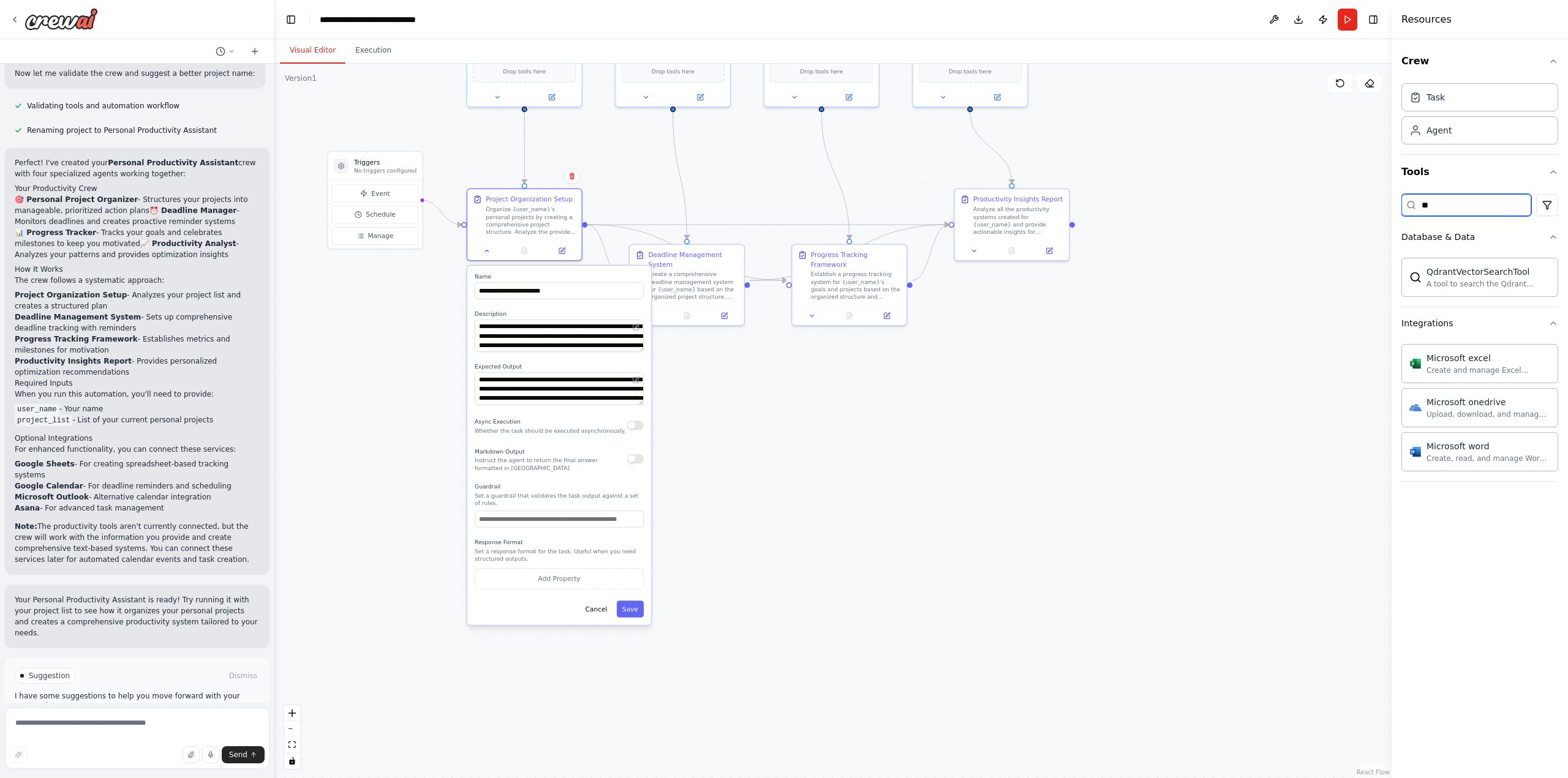
type input "*"
